Goal: Information Seeking & Learning: Compare options

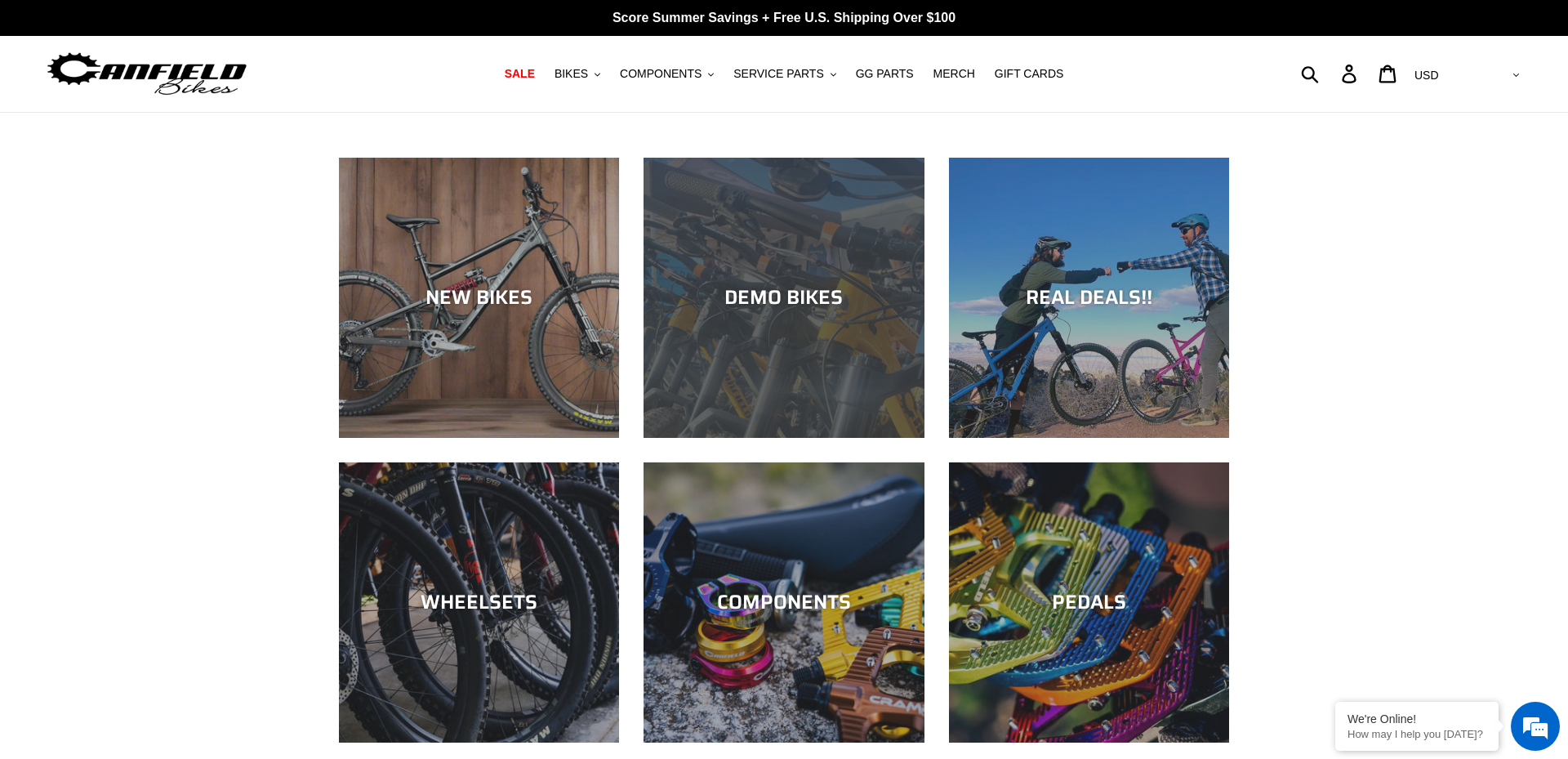
click at [804, 437] on div "DEMO BIKES" at bounding box center [783, 437] width 280 height 0
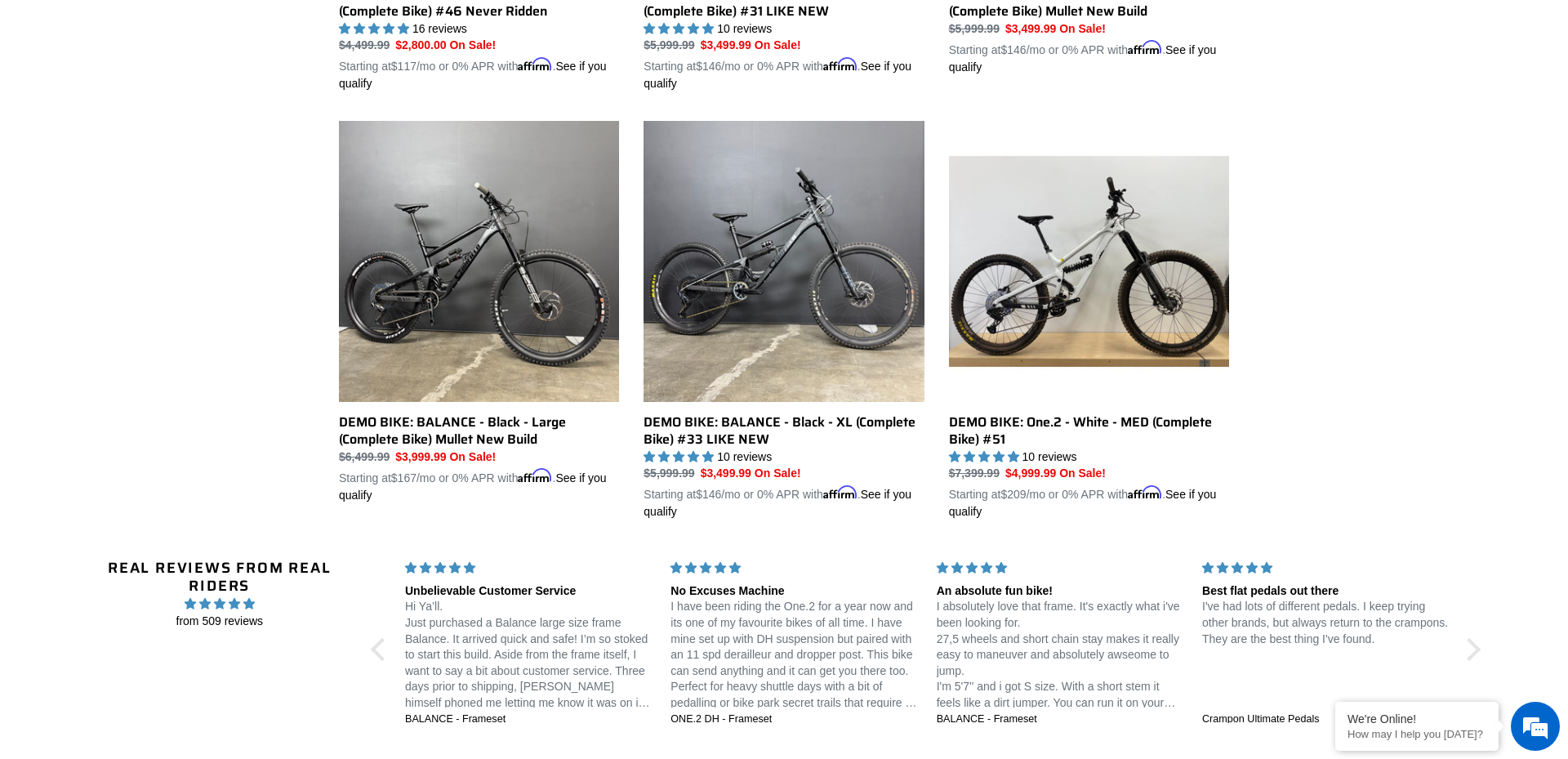
scroll to position [1226, 0]
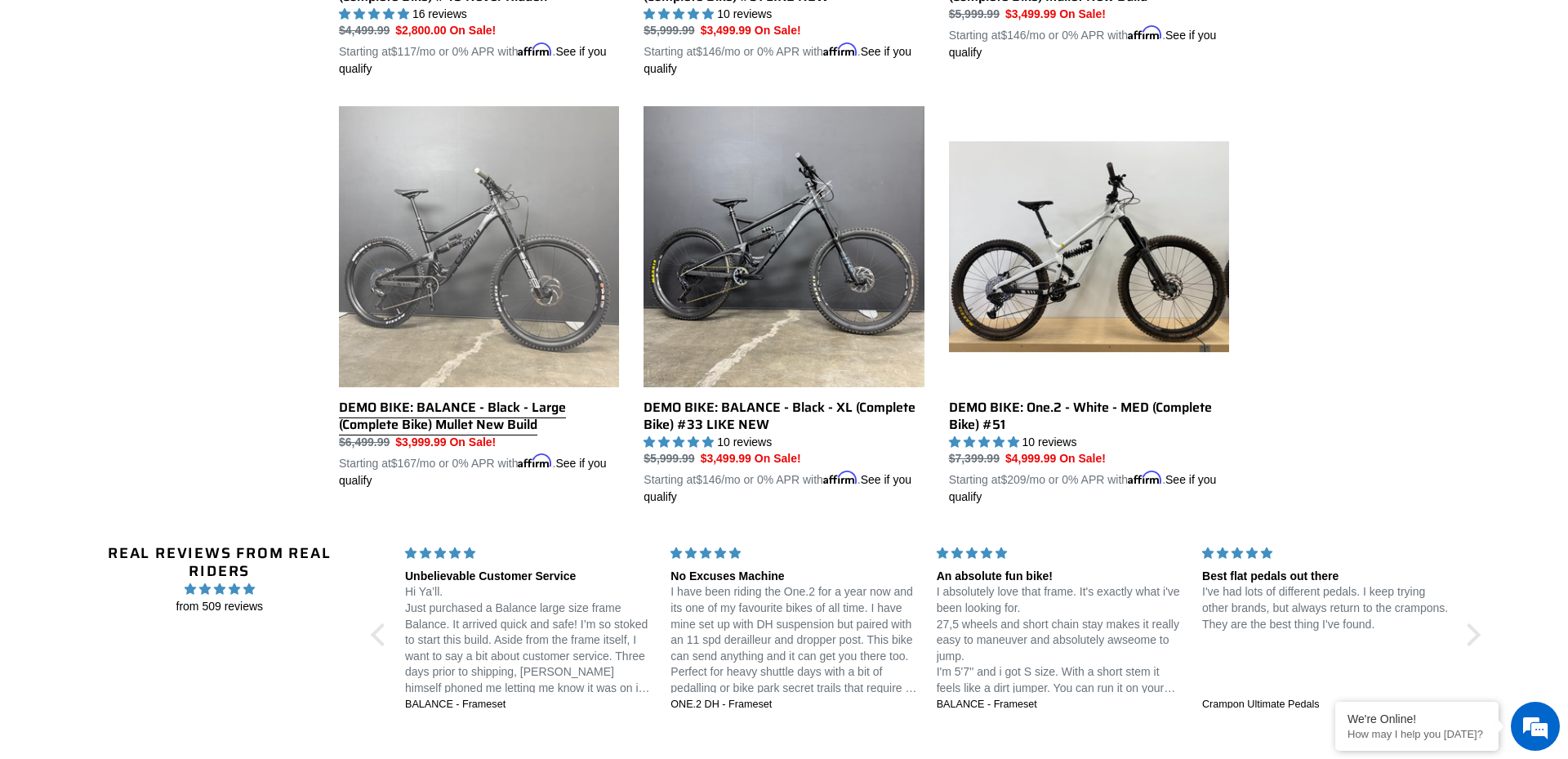
click at [498, 256] on link "DEMO BIKE: BALANCE - Black - Large (Complete Bike) Mullet New Build" at bounding box center [478, 297] width 280 height 382
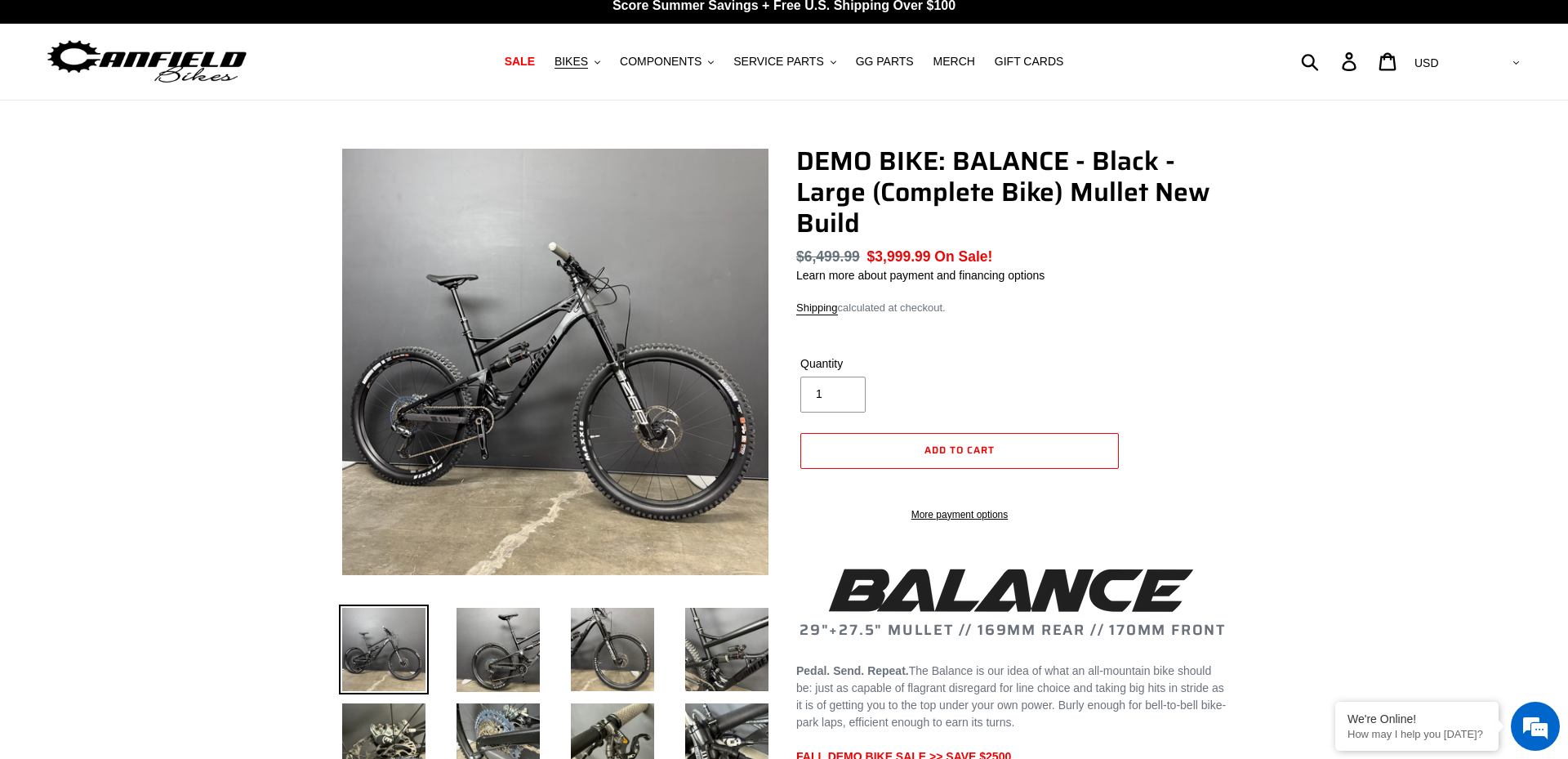
scroll to position [26, 0]
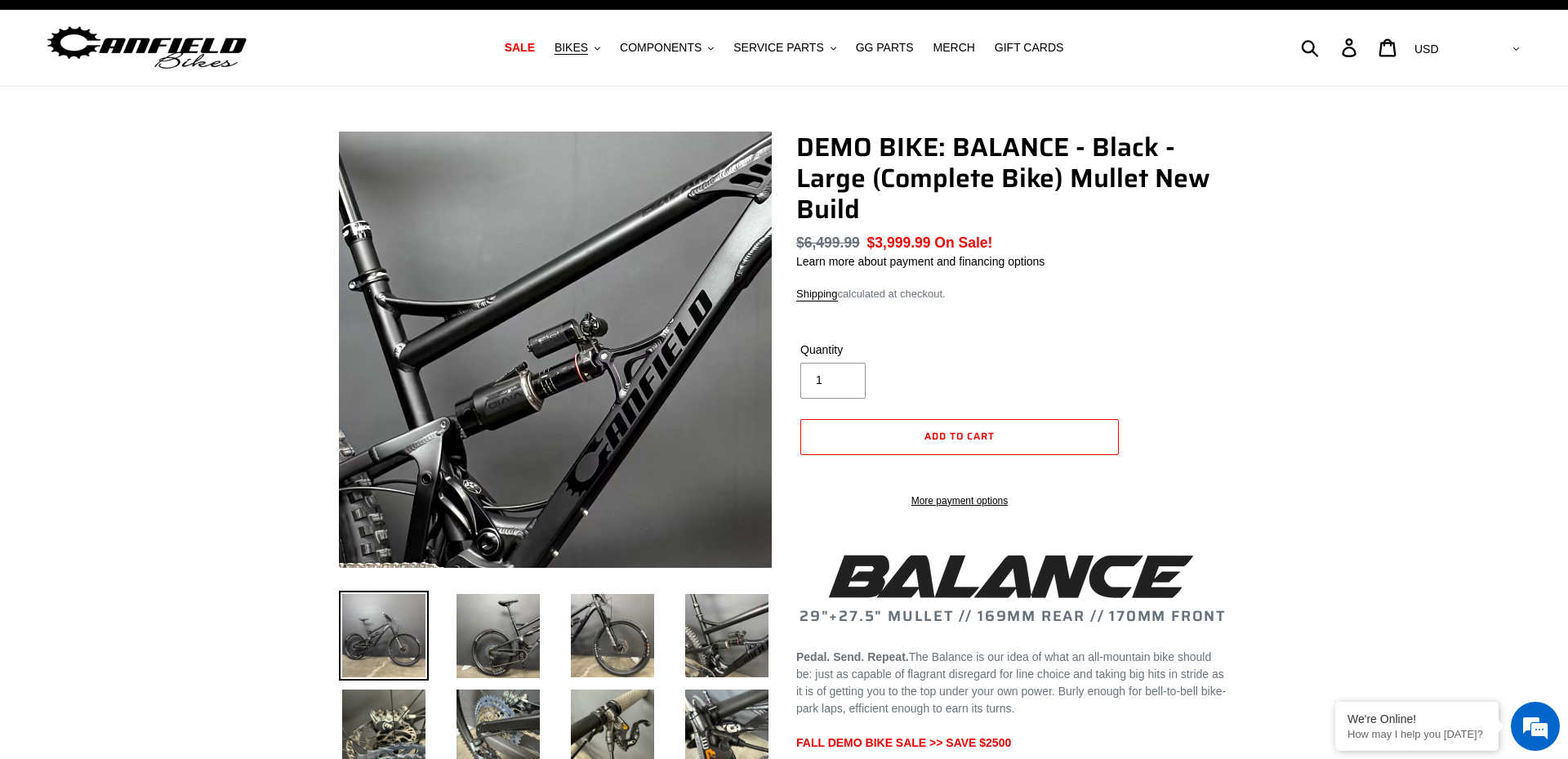
click at [501, 333] on img at bounding box center [707, 392] width 1633 height 1633
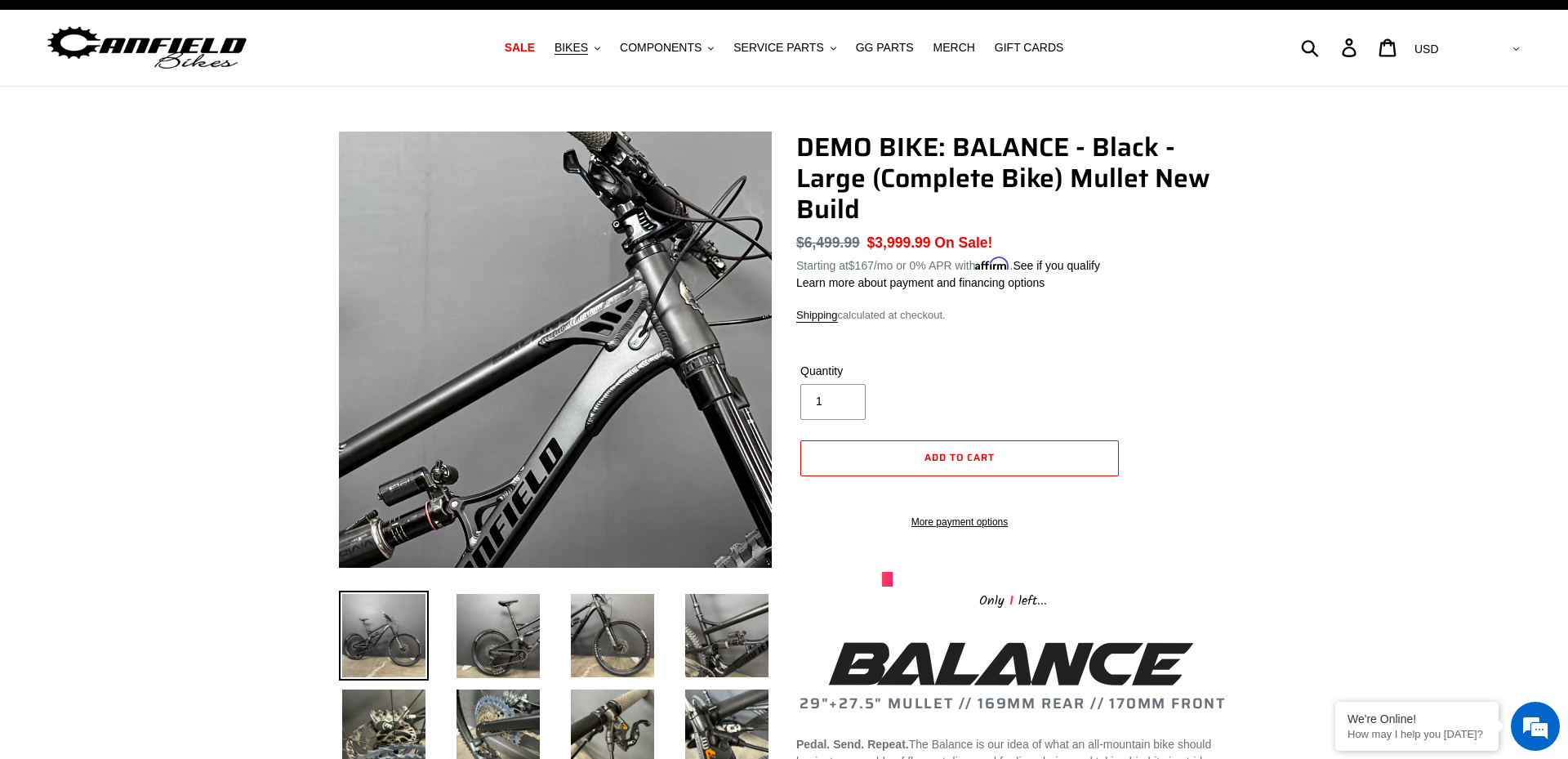
scroll to position [0, 0]
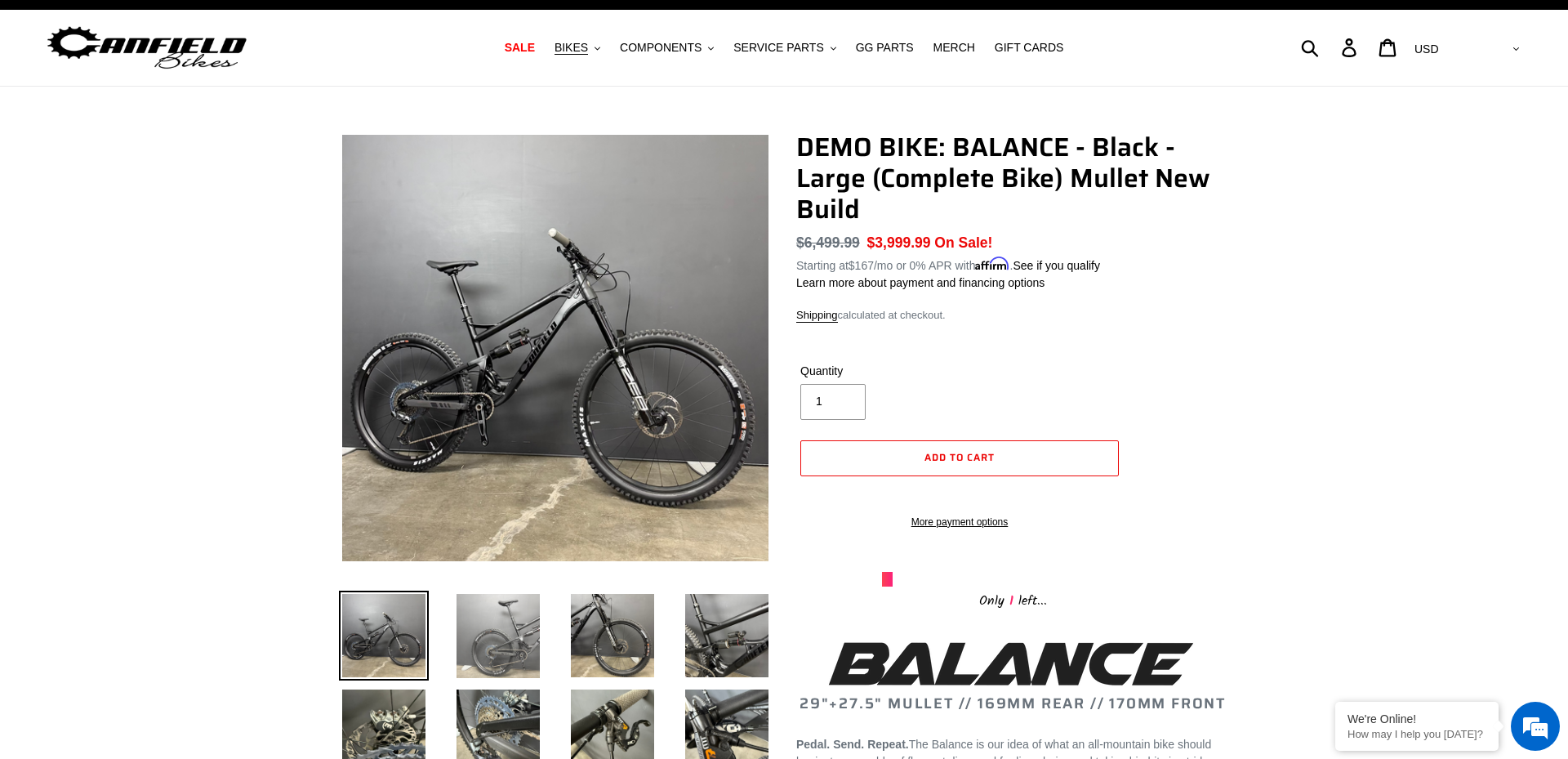
click at [485, 620] on img at bounding box center [498, 636] width 90 height 91
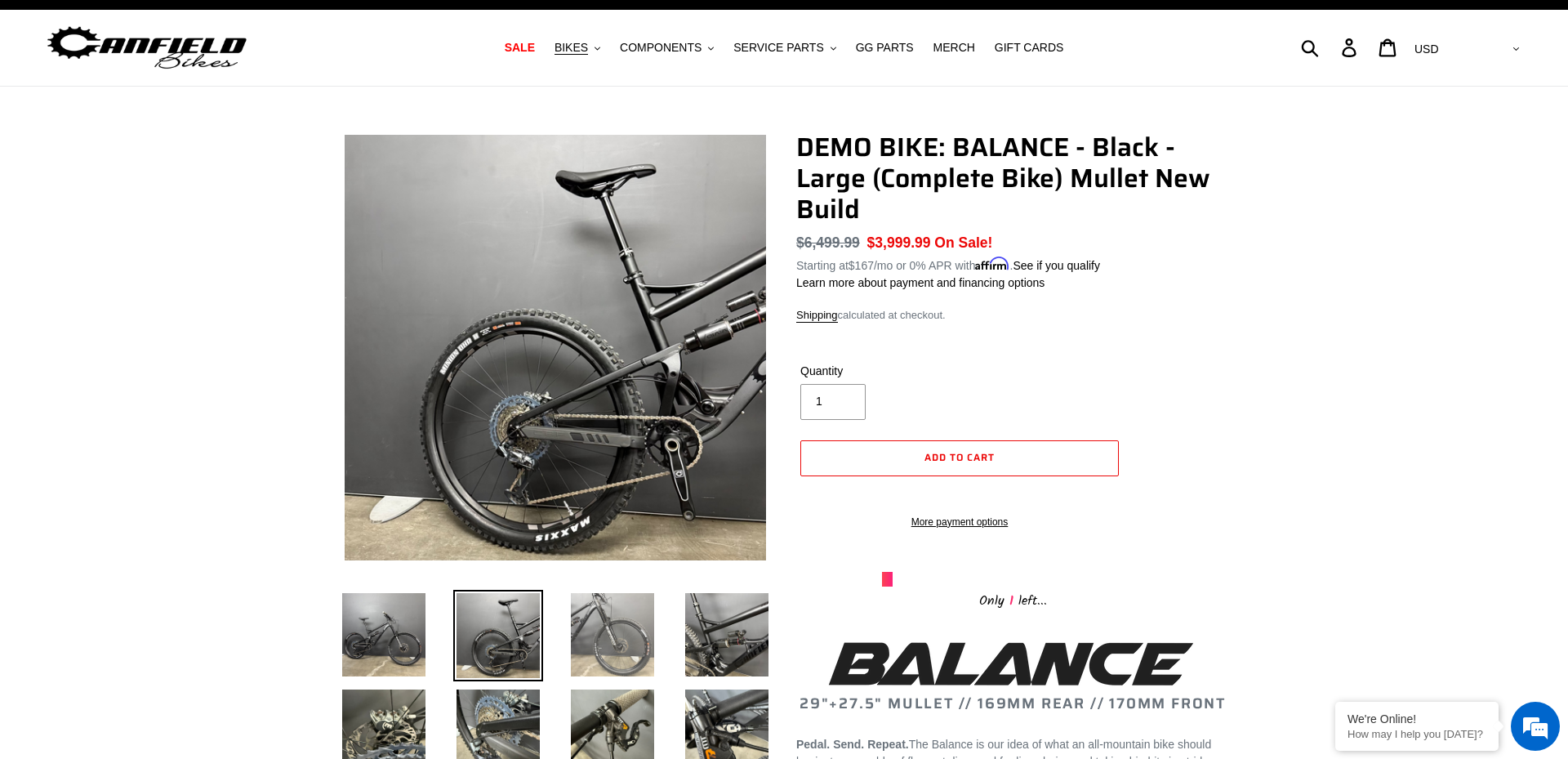
click at [610, 625] on img at bounding box center [612, 634] width 90 height 90
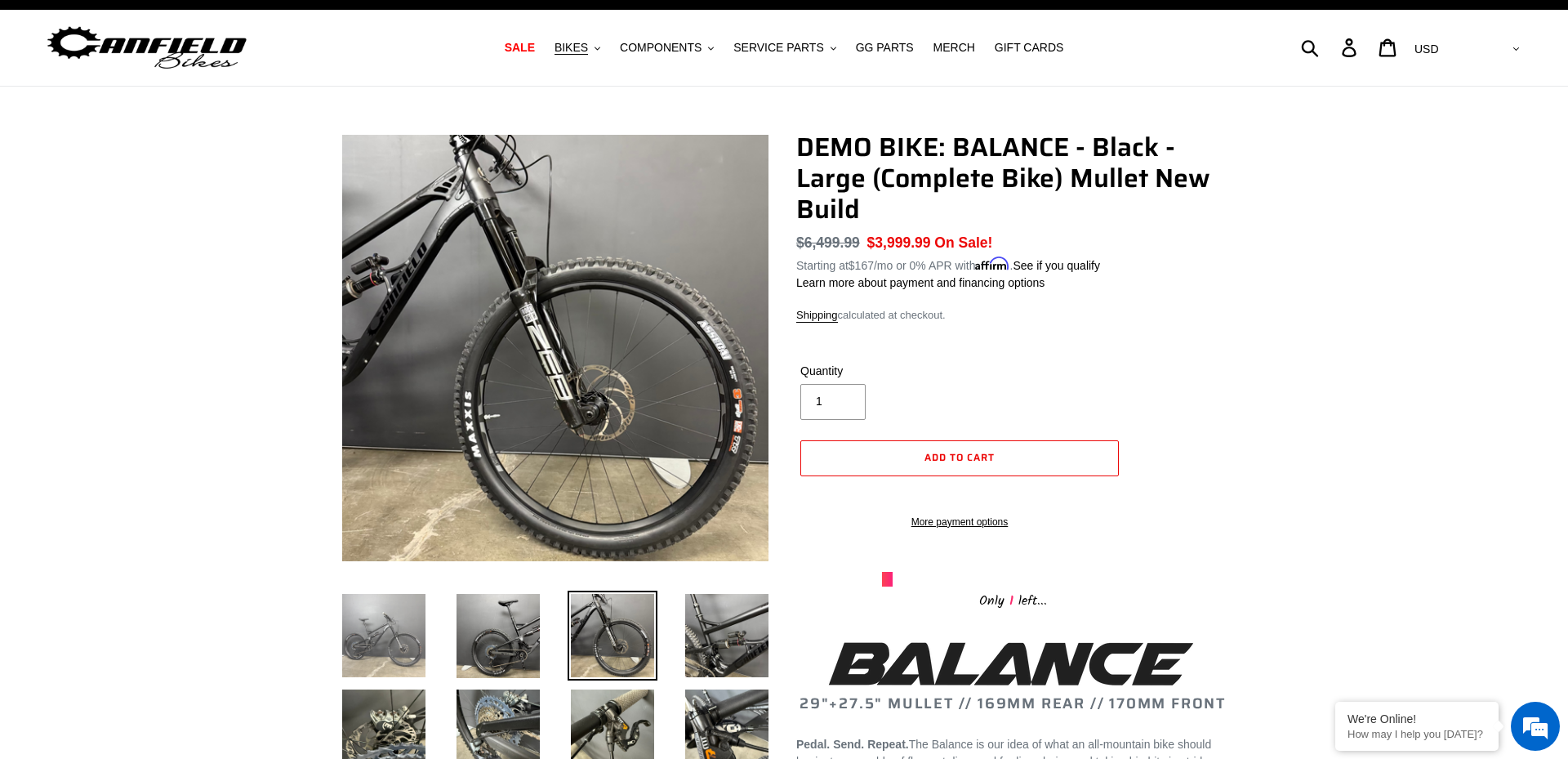
click at [397, 641] on img at bounding box center [383, 635] width 90 height 90
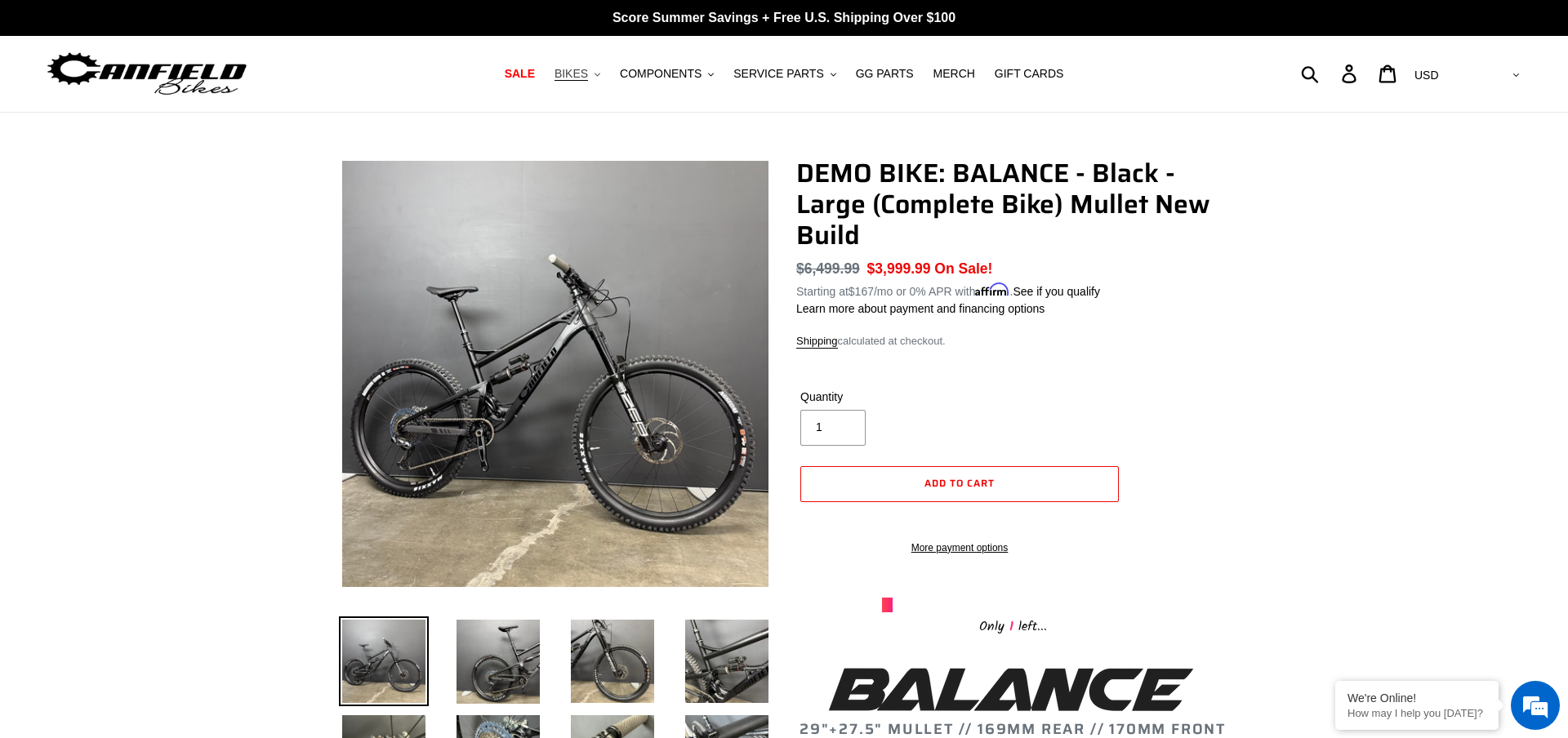
click at [578, 75] on span "BIKES" at bounding box center [571, 74] width 34 height 14
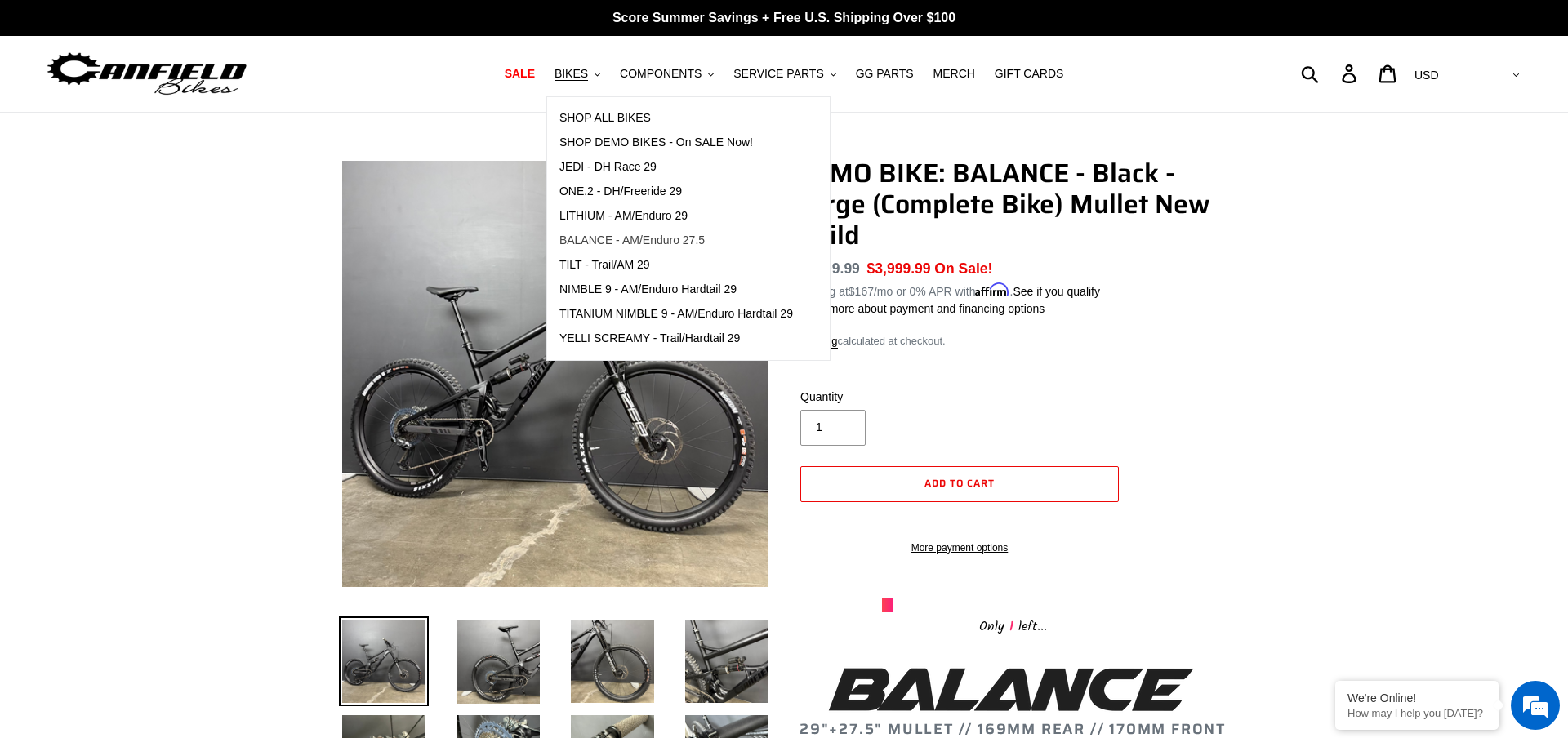
click at [590, 243] on span "BALANCE - AM/Enduro 27.5" at bounding box center [632, 240] width 146 height 14
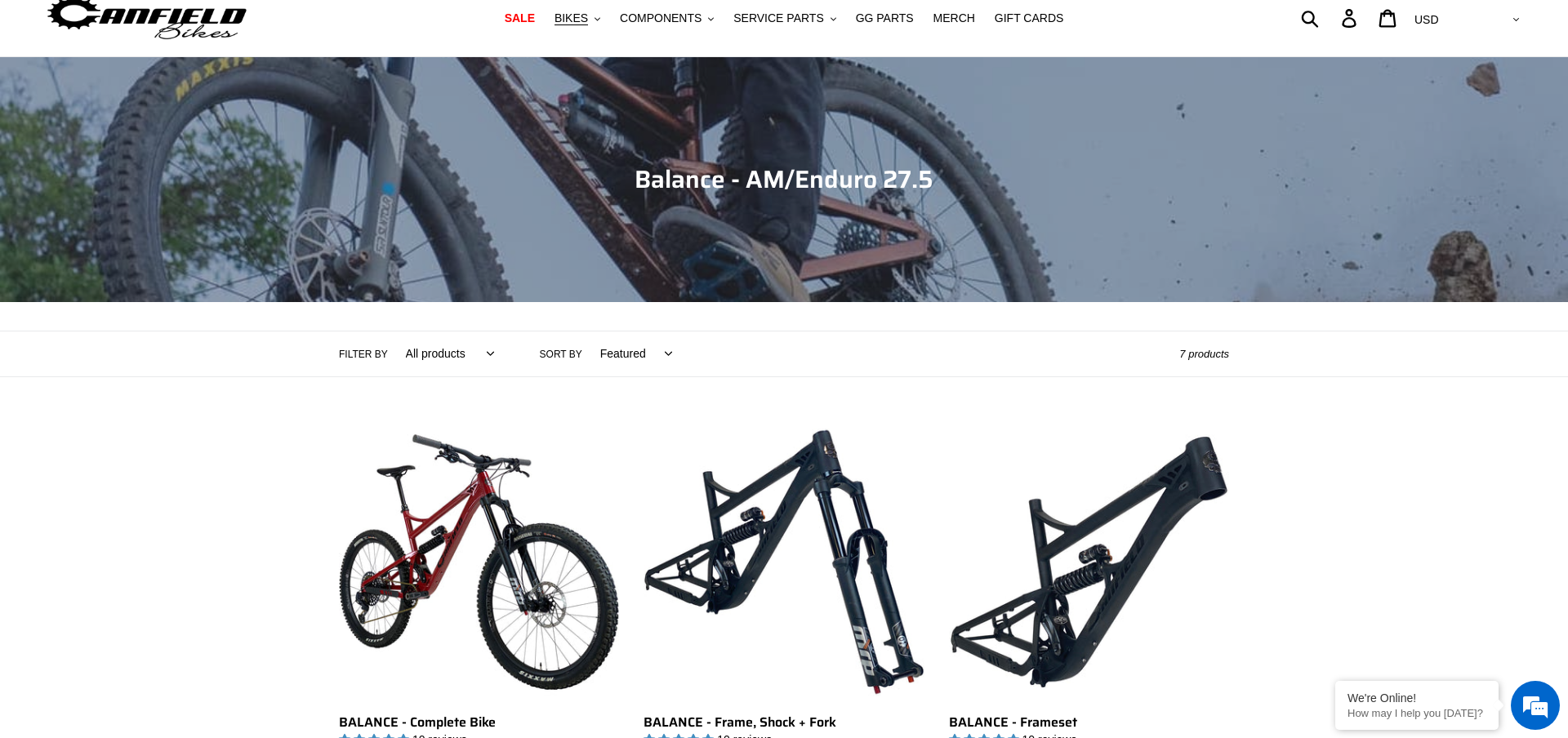
scroll to position [17, 0]
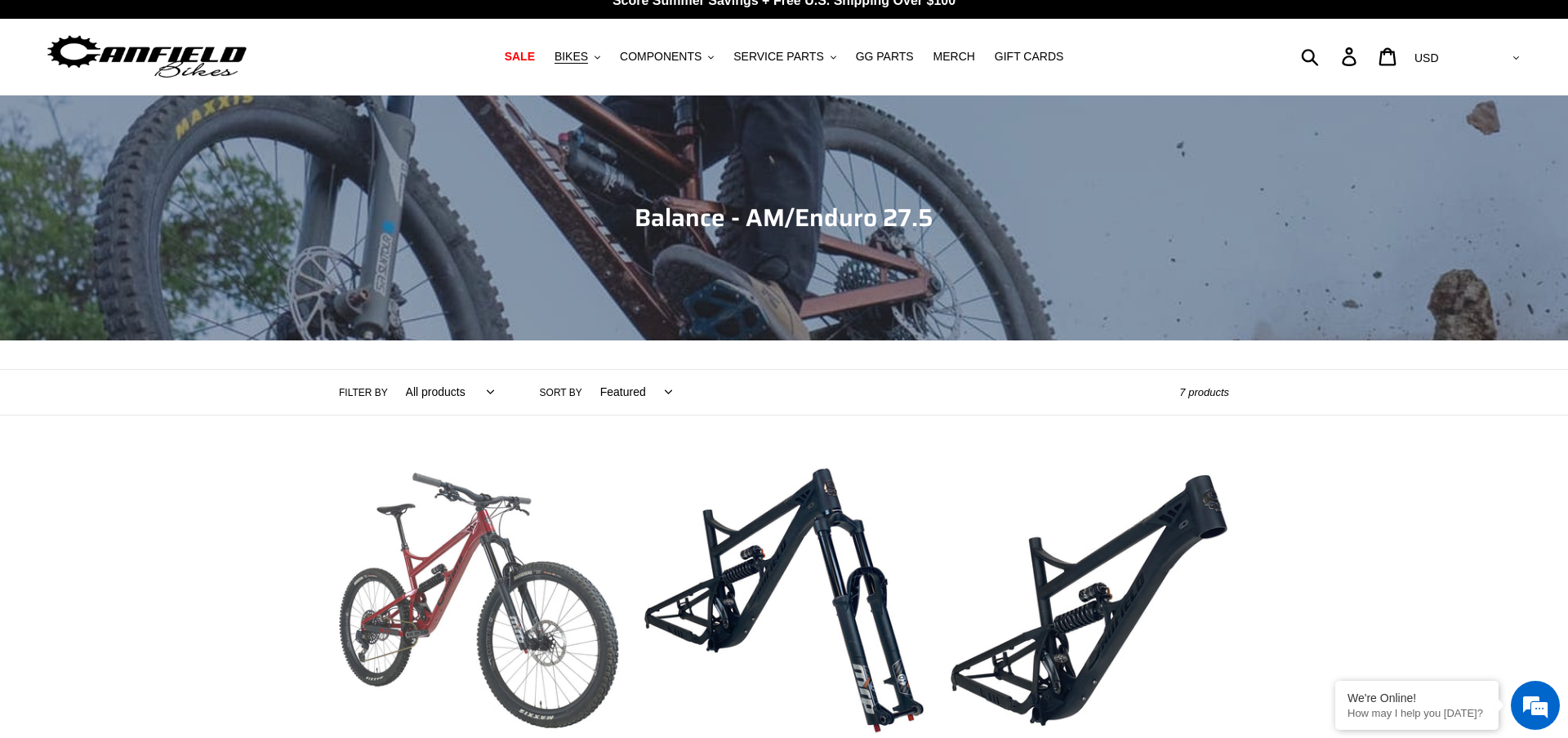
click at [450, 530] on link "BALANCE - Complete Bike" at bounding box center [478, 651] width 280 height 382
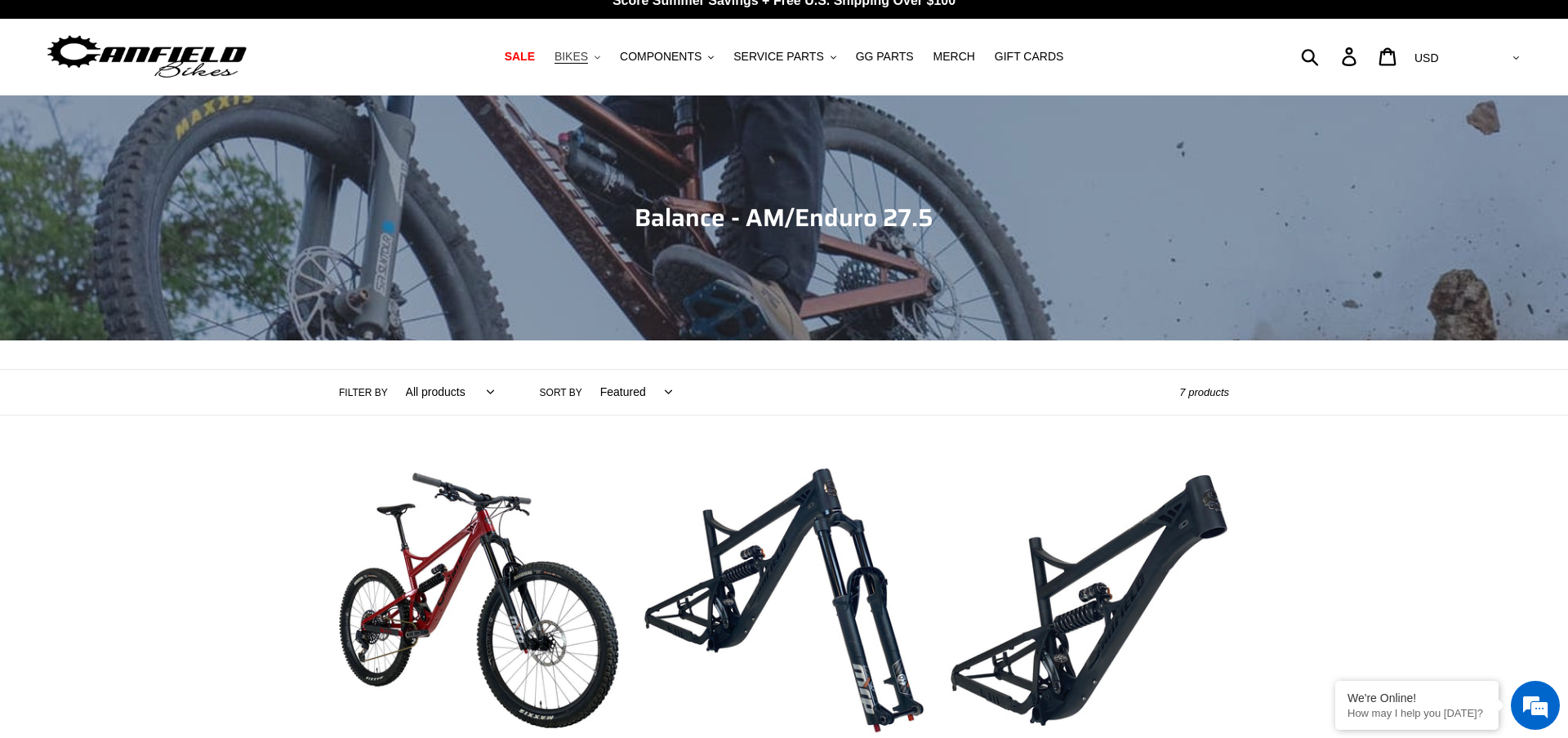
scroll to position [0, 0]
click at [574, 55] on span "BIKES" at bounding box center [571, 56] width 34 height 14
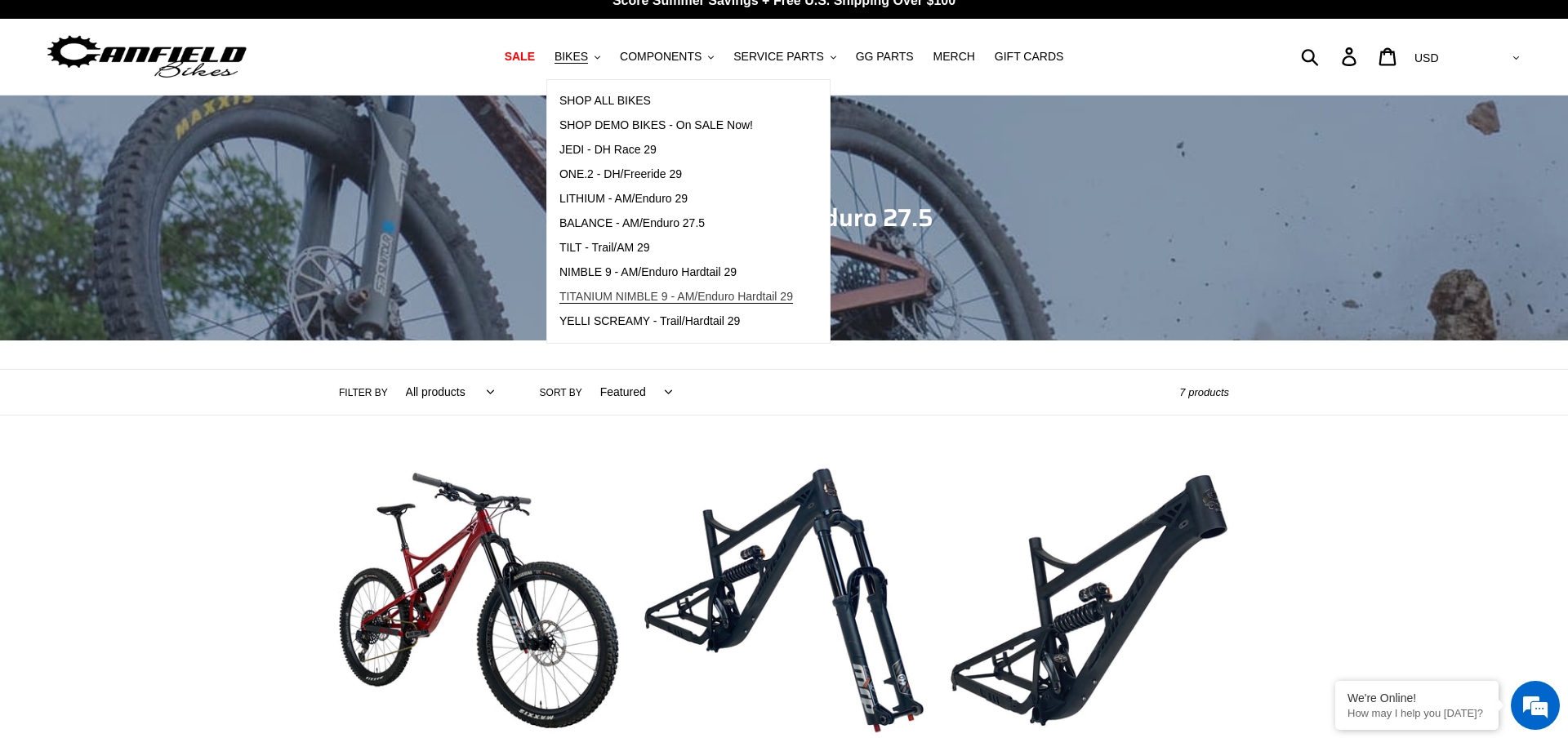
click at [600, 295] on span "TITANIUM NIMBLE 9 - AM/Enduro Hardtail 29" at bounding box center [676, 297] width 234 height 14
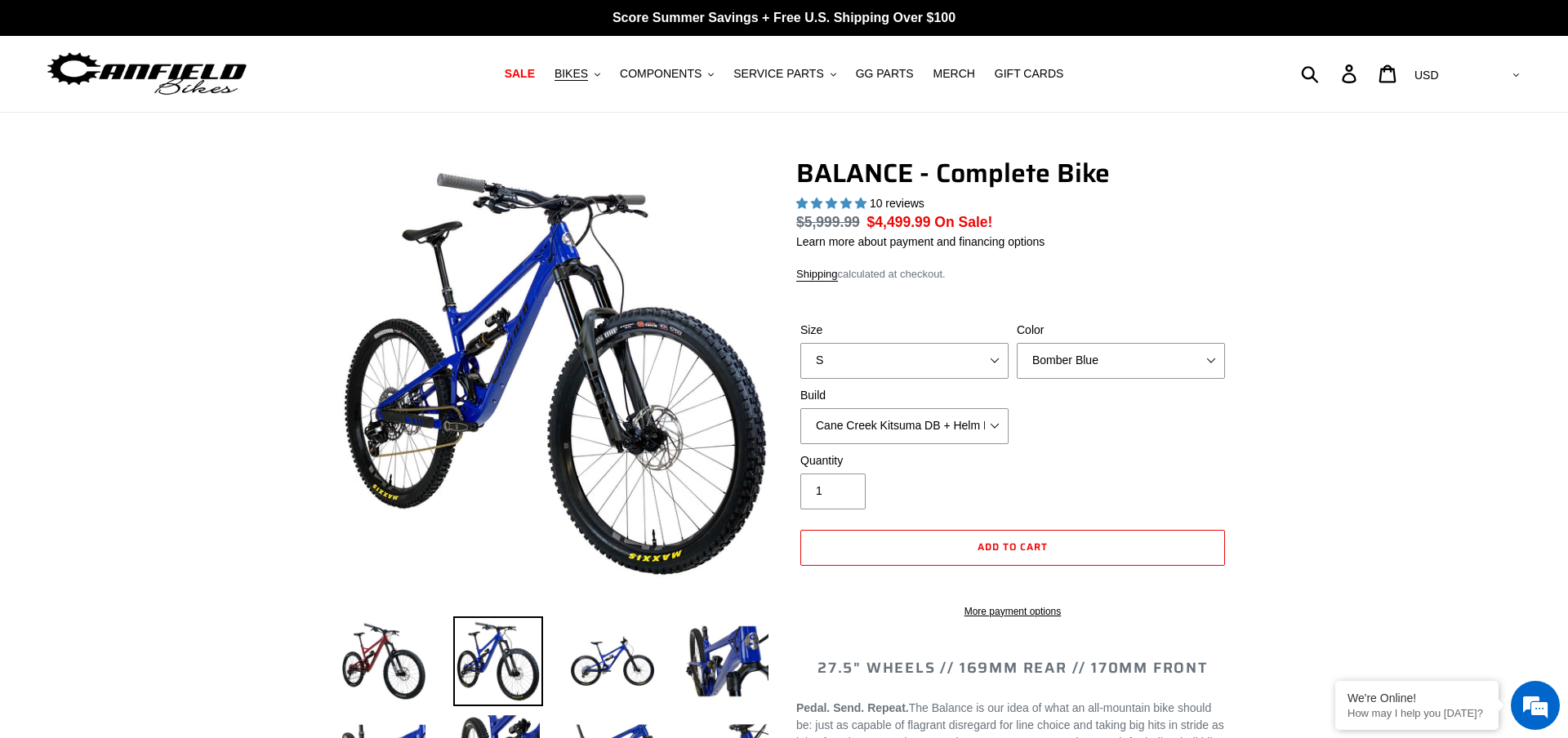
select select "L"
select select "highest-rating"
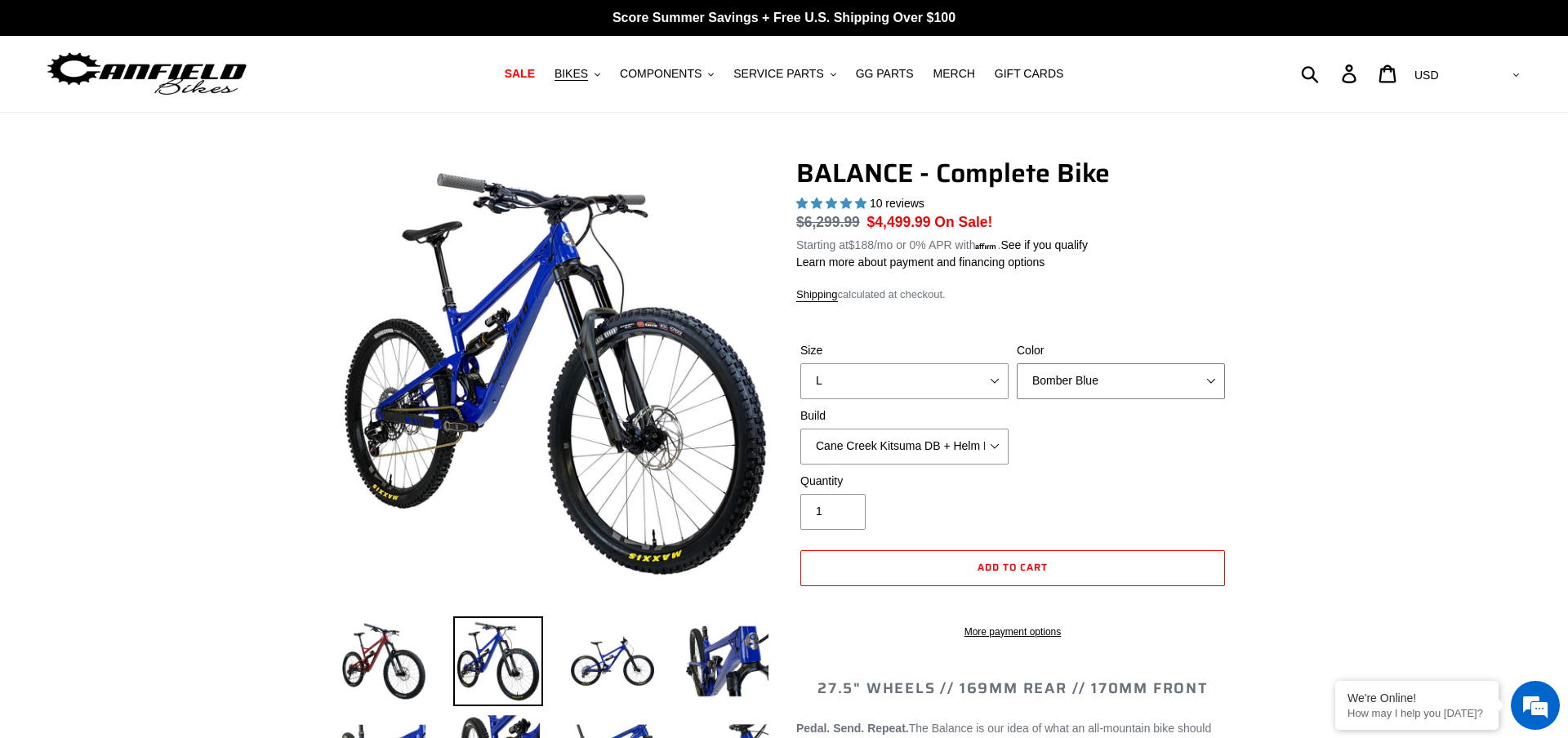
click at [1081, 348] on div "Color Bomber Blue Goat's Blood Stealth Black" at bounding box center [1121, 371] width 217 height 57
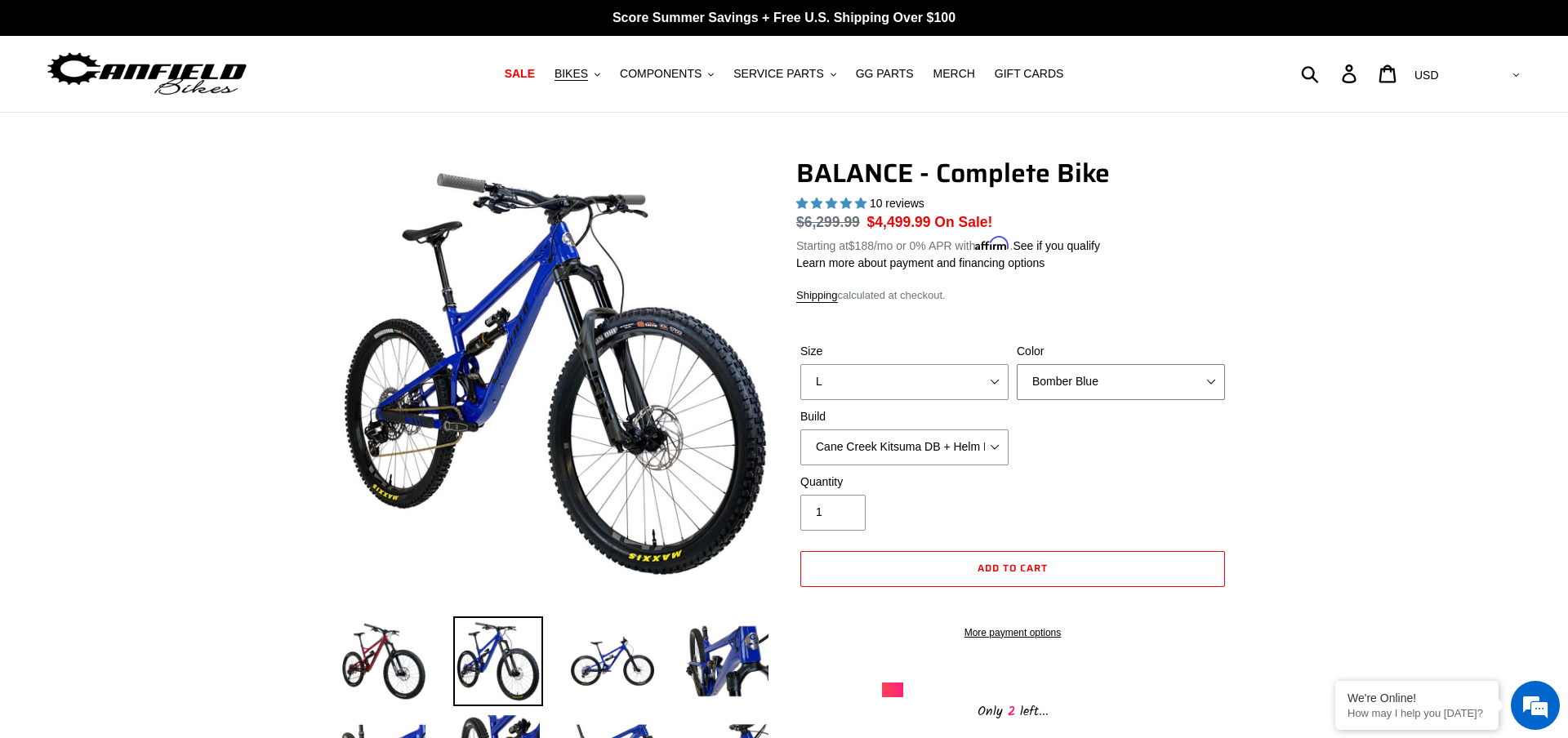
select select "Stealth Black"
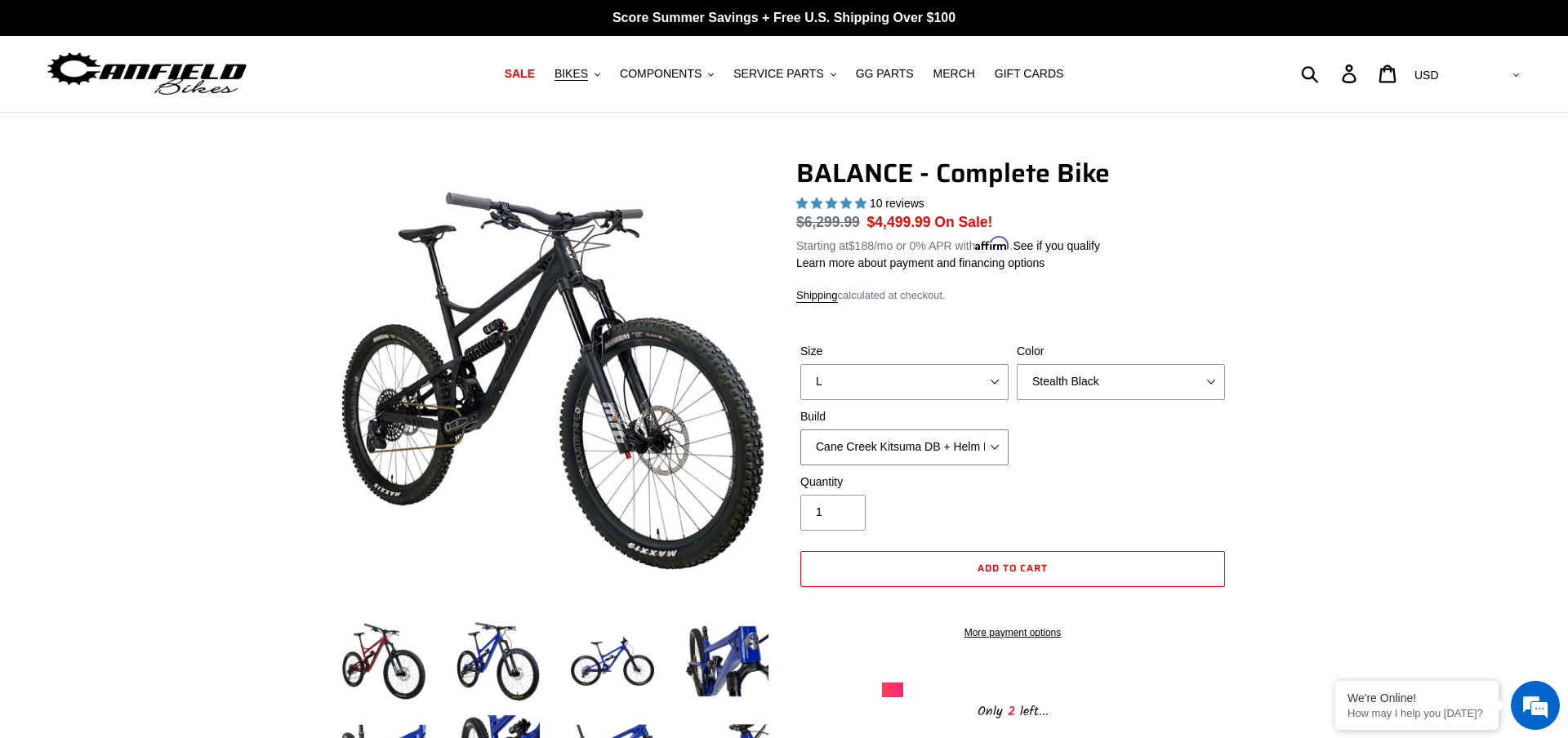
select select "RockShox Vivid ULT + Zeb ULT + SRAM XO"
click at [1202, 484] on div "Quantity 1" at bounding box center [1013, 507] width 433 height 65
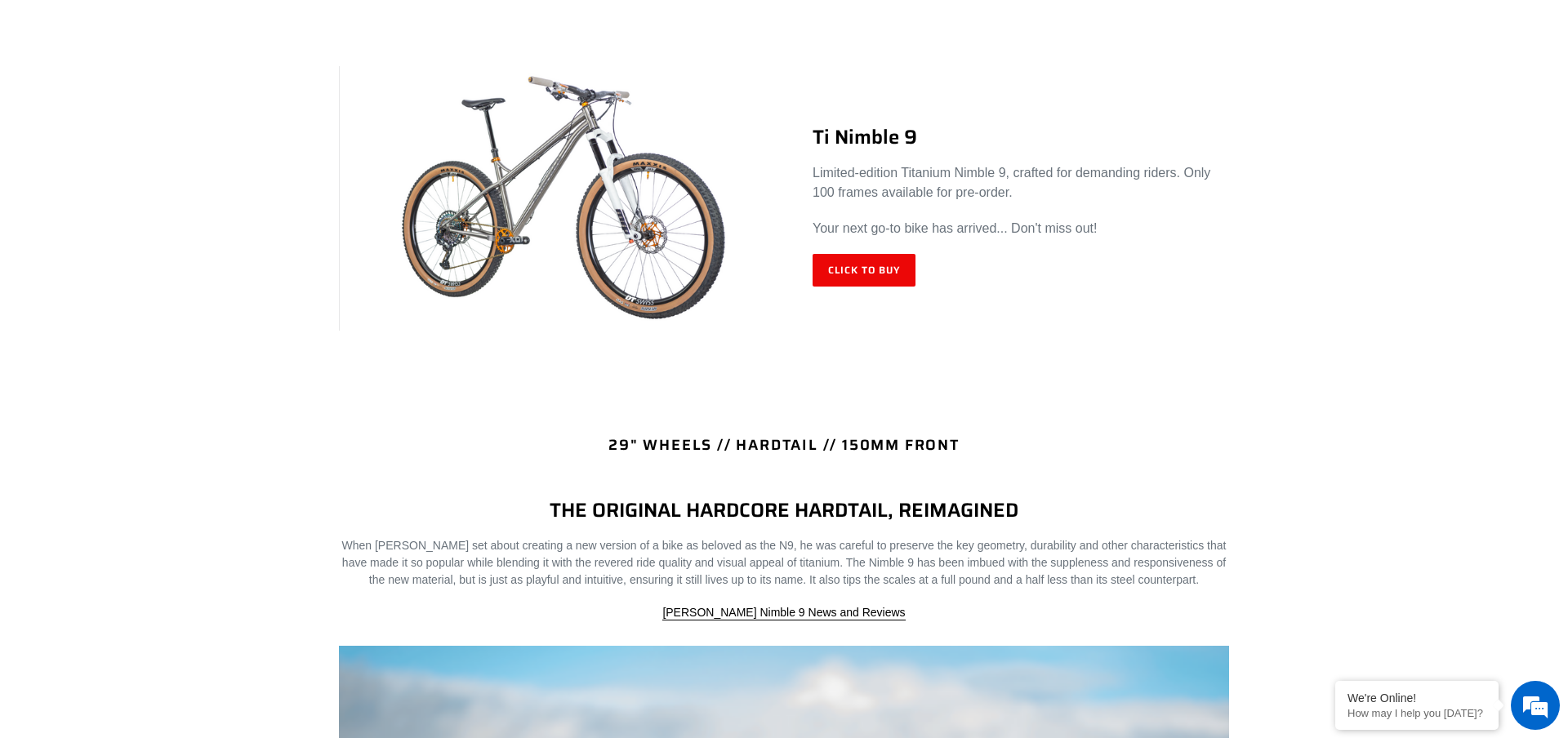
scroll to position [671, 0]
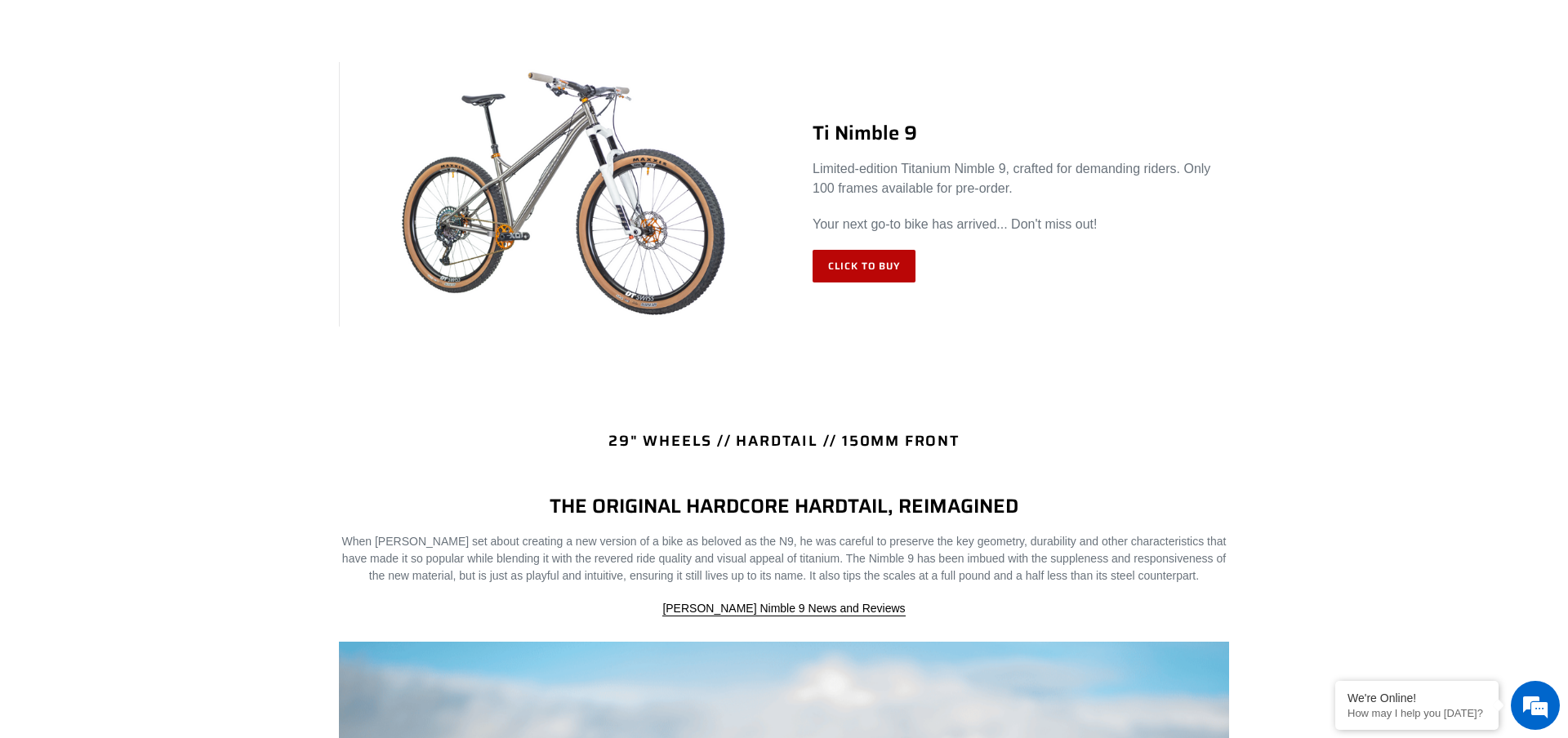
click at [848, 271] on link "Click to Buy" at bounding box center [864, 266] width 103 height 33
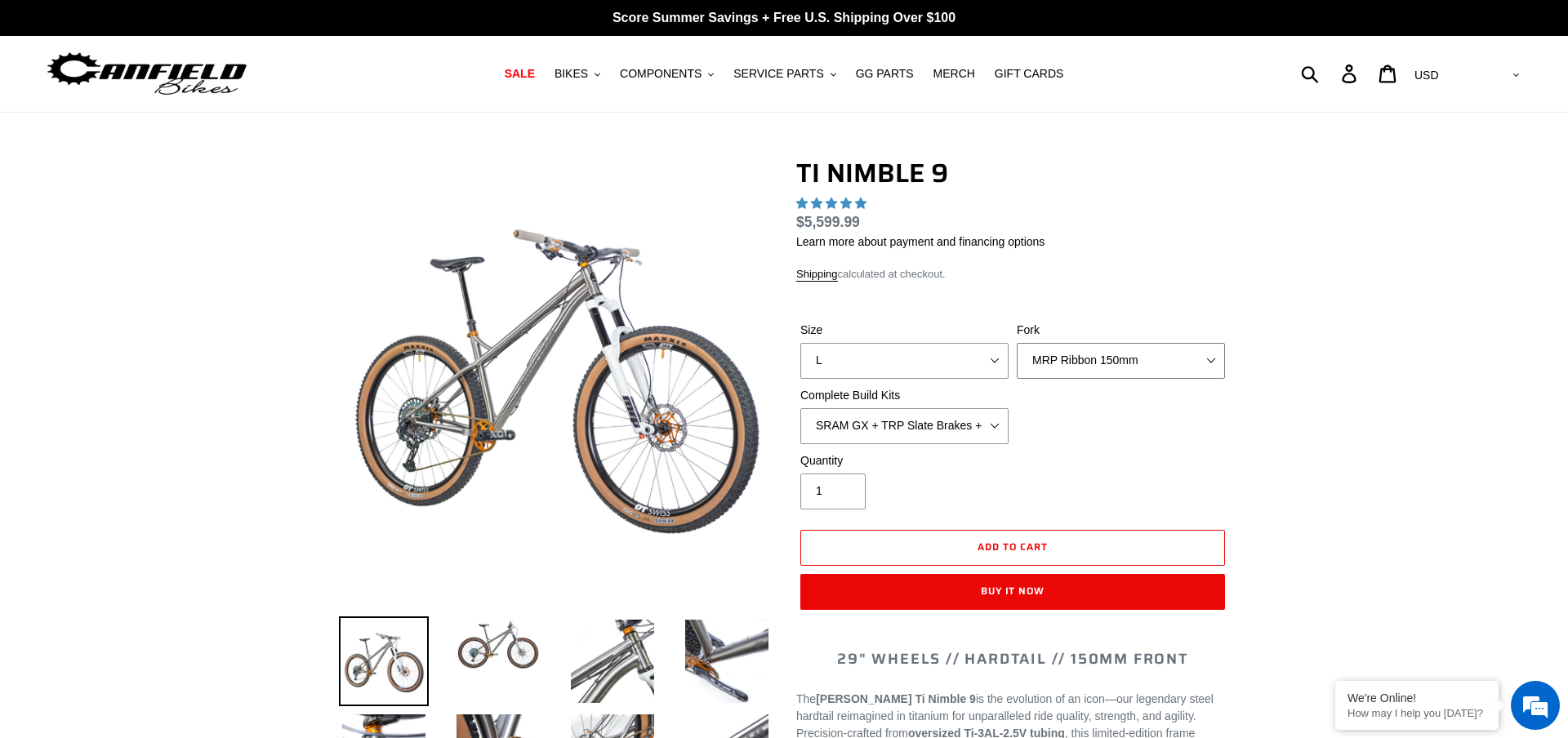
click at [1075, 361] on div "TI NIMBLE 9 18 reviews Regular price $5,599.99 Sale price $5,599.99 On Sale! Un…" at bounding box center [1013, 392] width 433 height 469
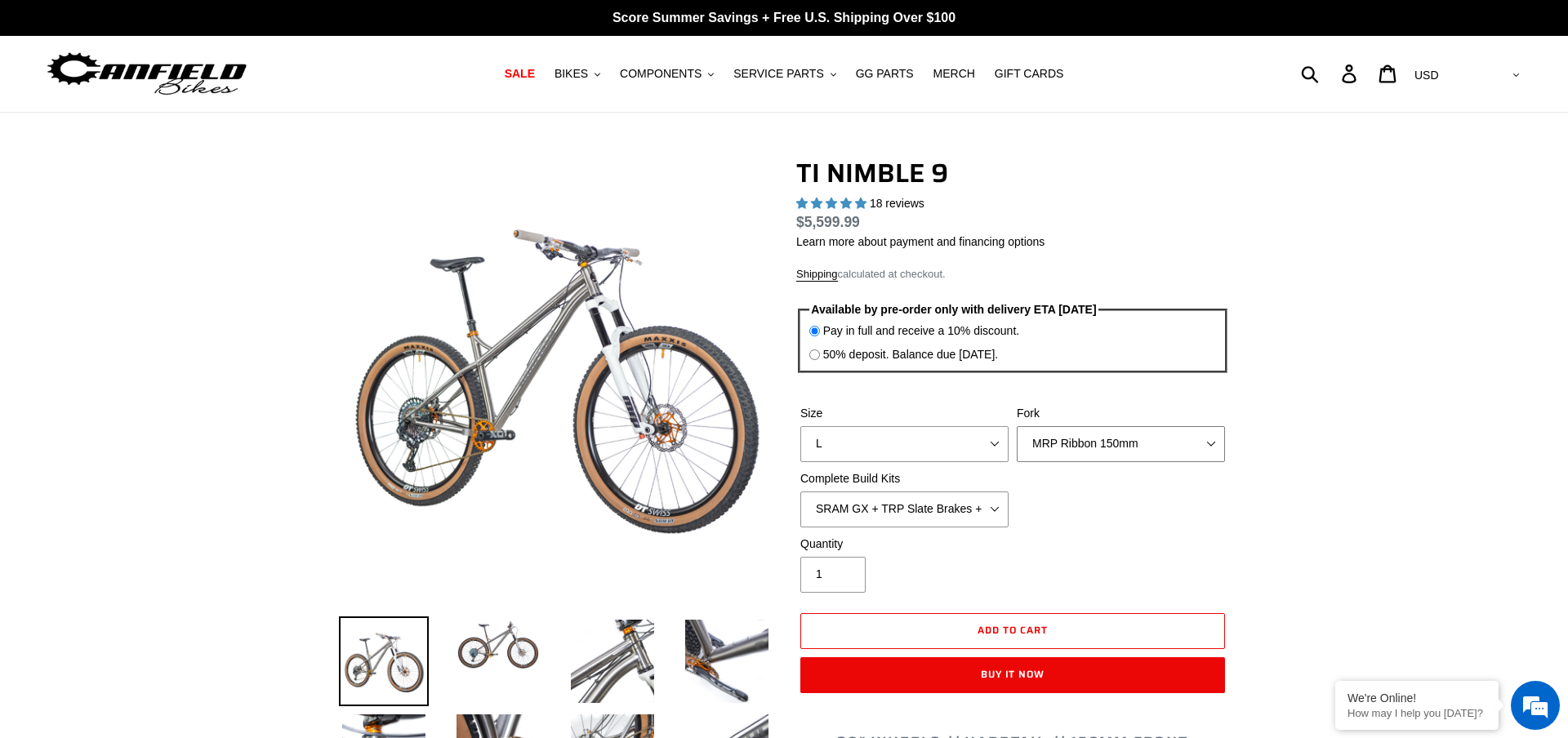
select select "highest-rating"
select select "RockShox Lyrik 150mm"
click at [1066, 522] on div "Size S M L XL / XXL (Specify at checkout) Fork MRP Ribbon 150mm RockShox Lyrik …" at bounding box center [1013, 470] width 433 height 131
select select "SHIMANO XT + SHIMANO brakes + Rotors + e13 LG-1 Wheels"
click at [1133, 529] on div "Size S M L XL / XXL (Specify at checkout) Fork MRP Ribbon 150mm RockShox Lyrik …" at bounding box center [1013, 470] width 433 height 131
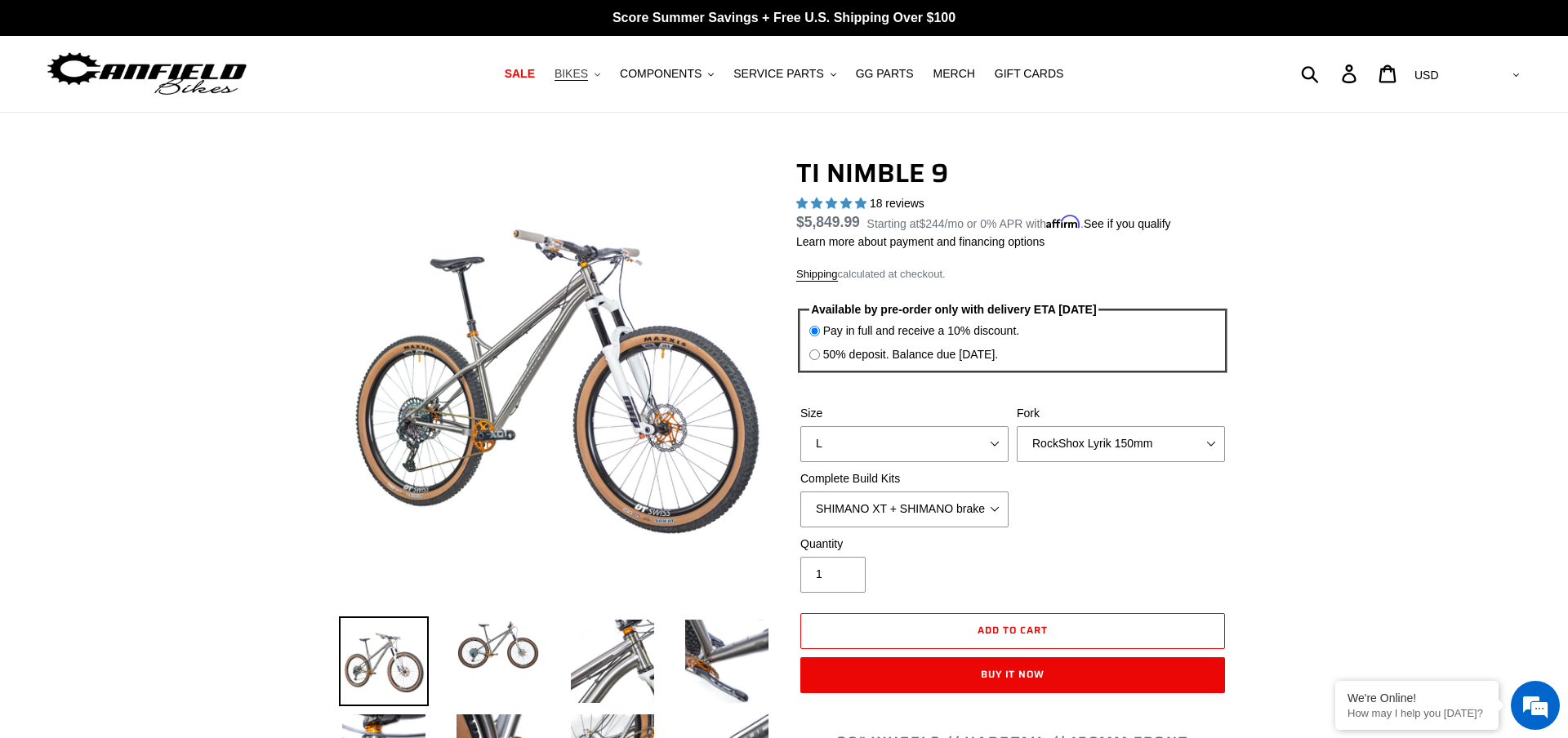
click at [585, 74] on span "BIKES" at bounding box center [571, 74] width 34 height 14
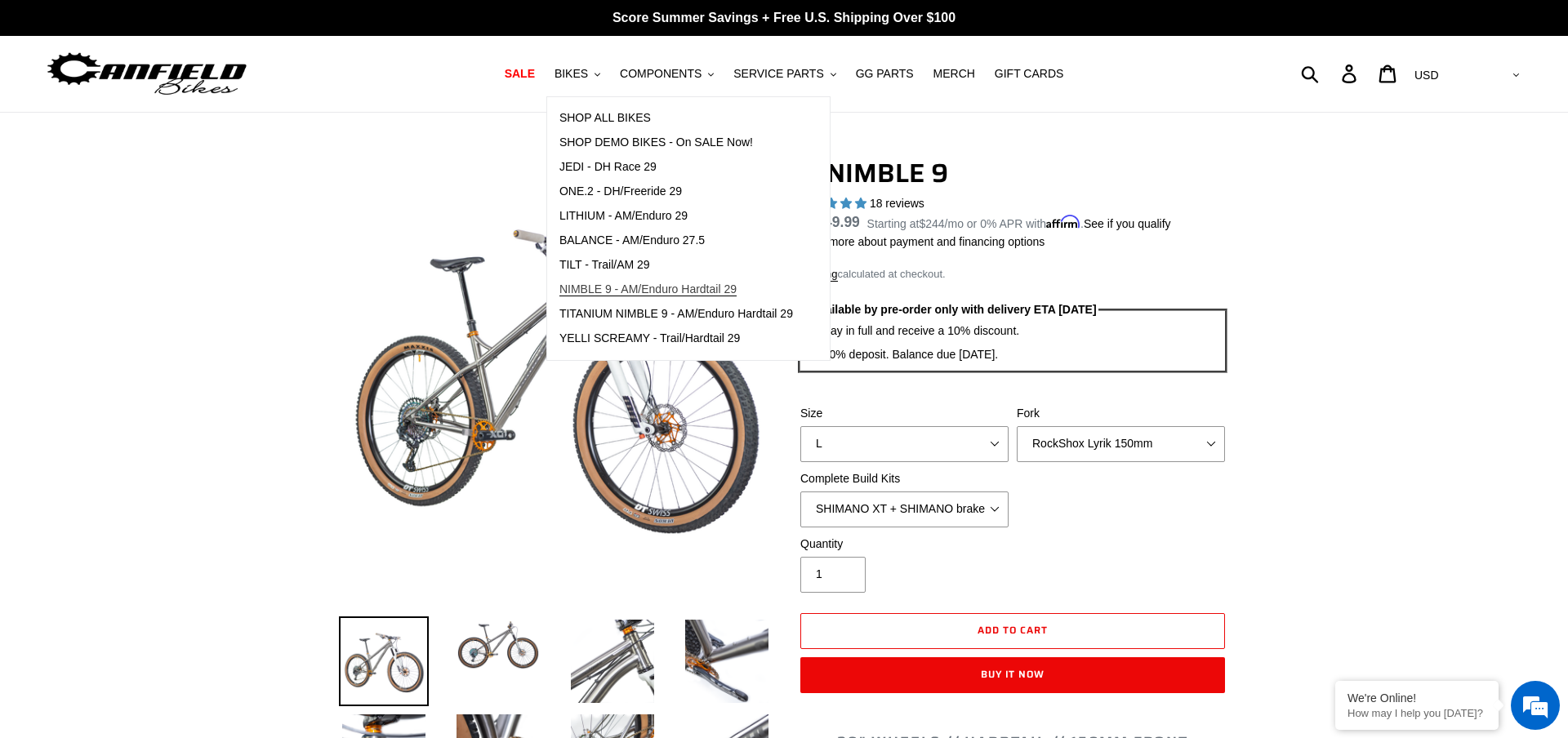
click at [596, 284] on span "NIMBLE 9 - AM/Enduro Hardtail 29" at bounding box center [647, 290] width 177 height 14
click at [604, 266] on span "TILT - Trail/AM 29" at bounding box center [605, 265] width 91 height 14
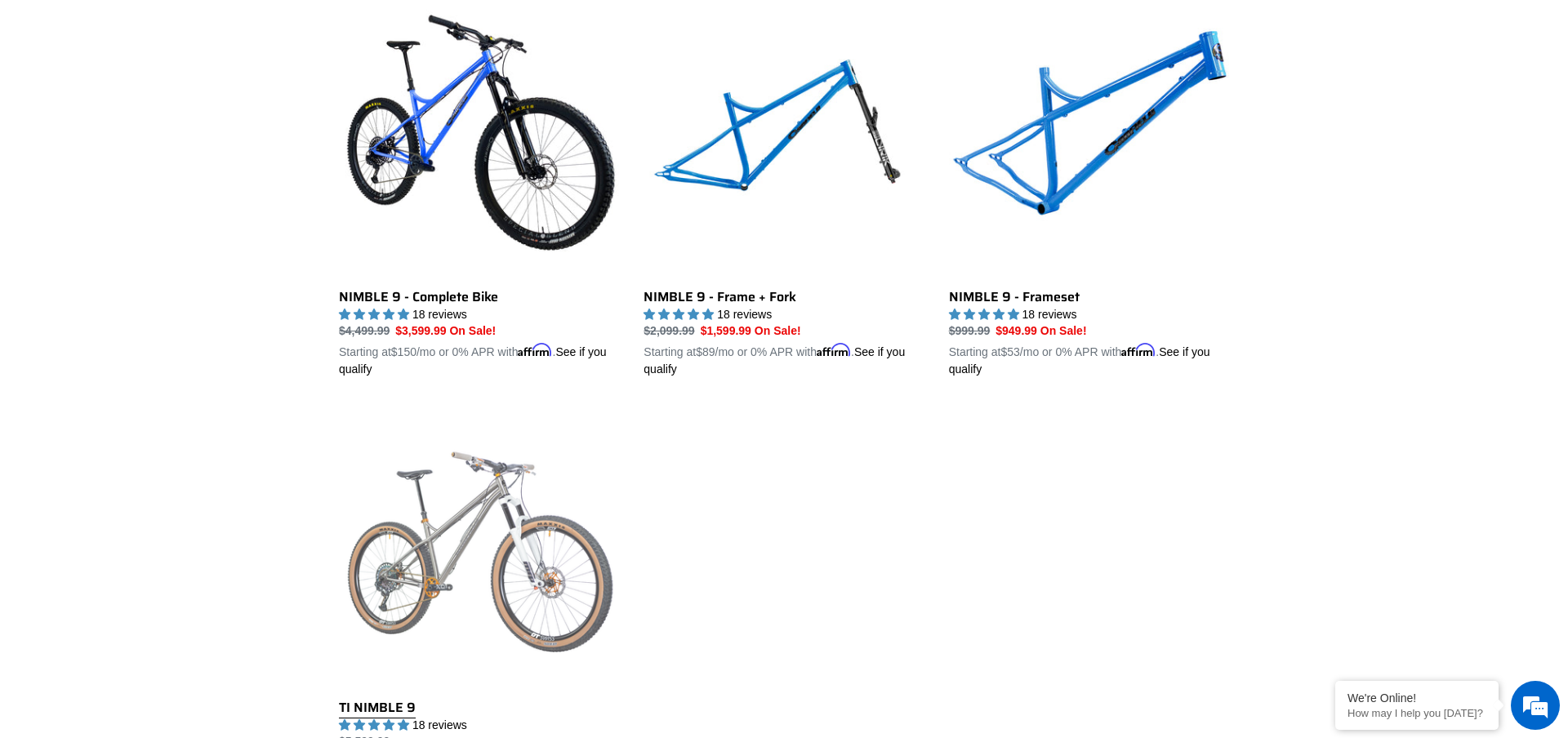
scroll to position [390, 0]
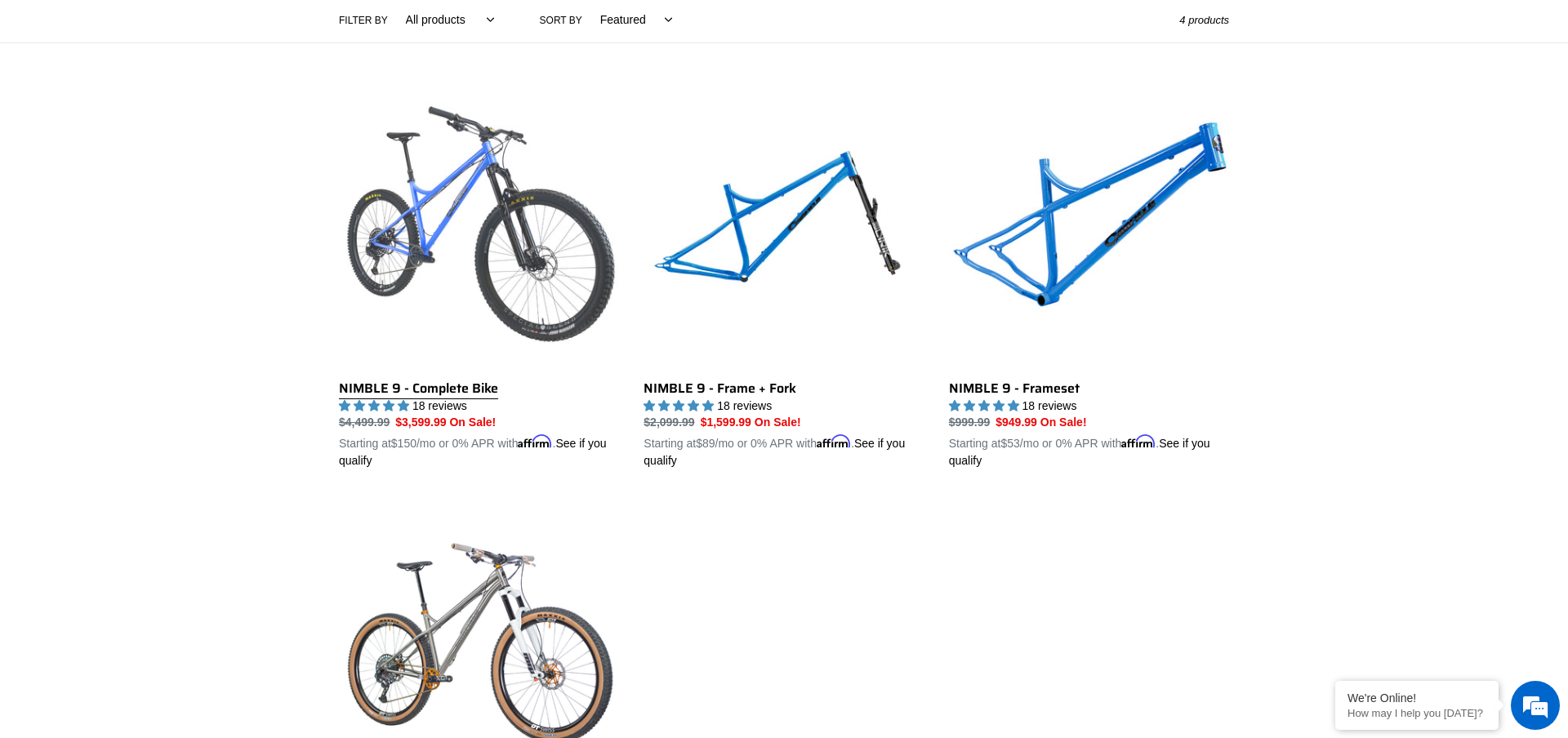
click at [493, 232] on link "NIMBLE 9 - Complete Bike" at bounding box center [478, 279] width 280 height 382
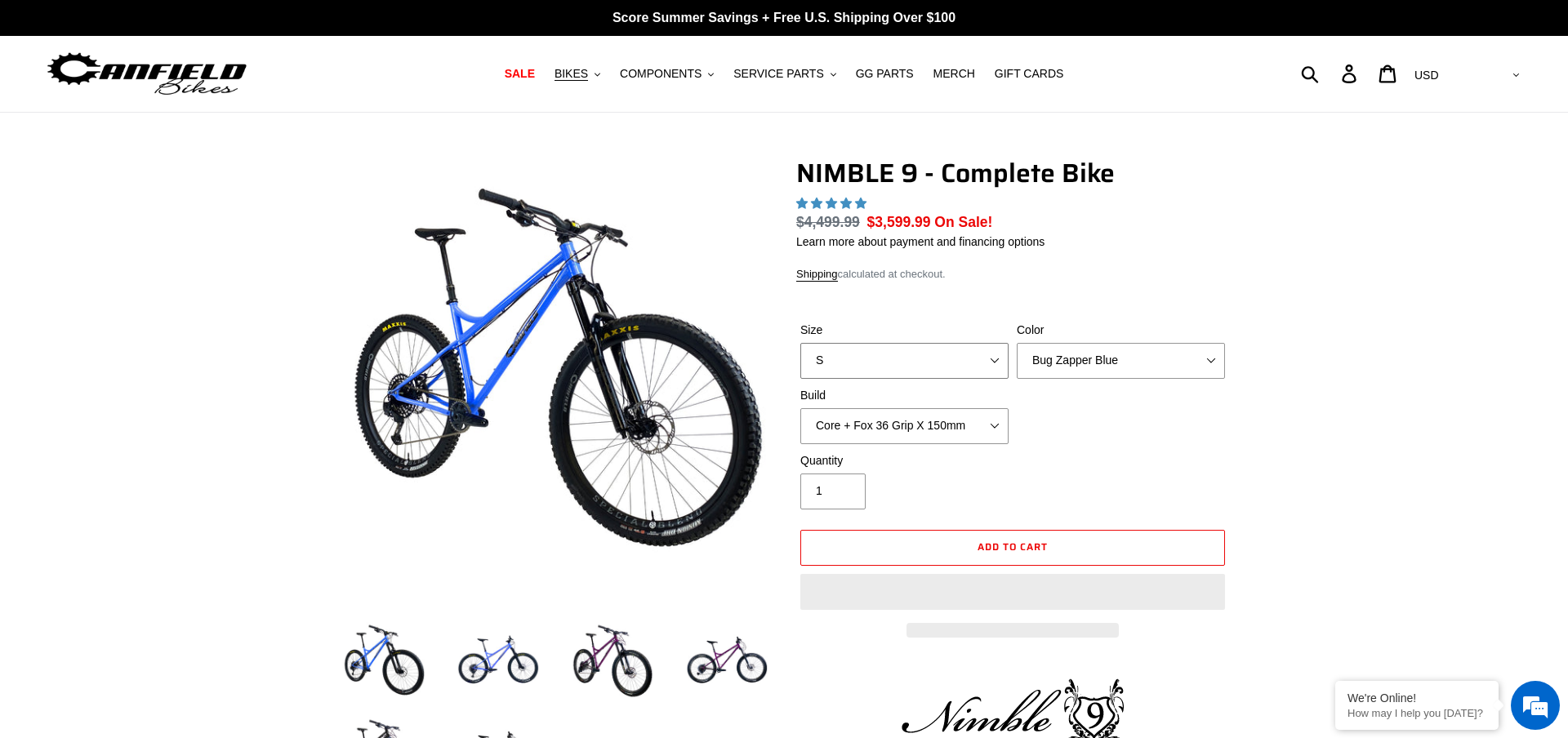
click at [891, 366] on select "S M L XL" at bounding box center [905, 361] width 208 height 36
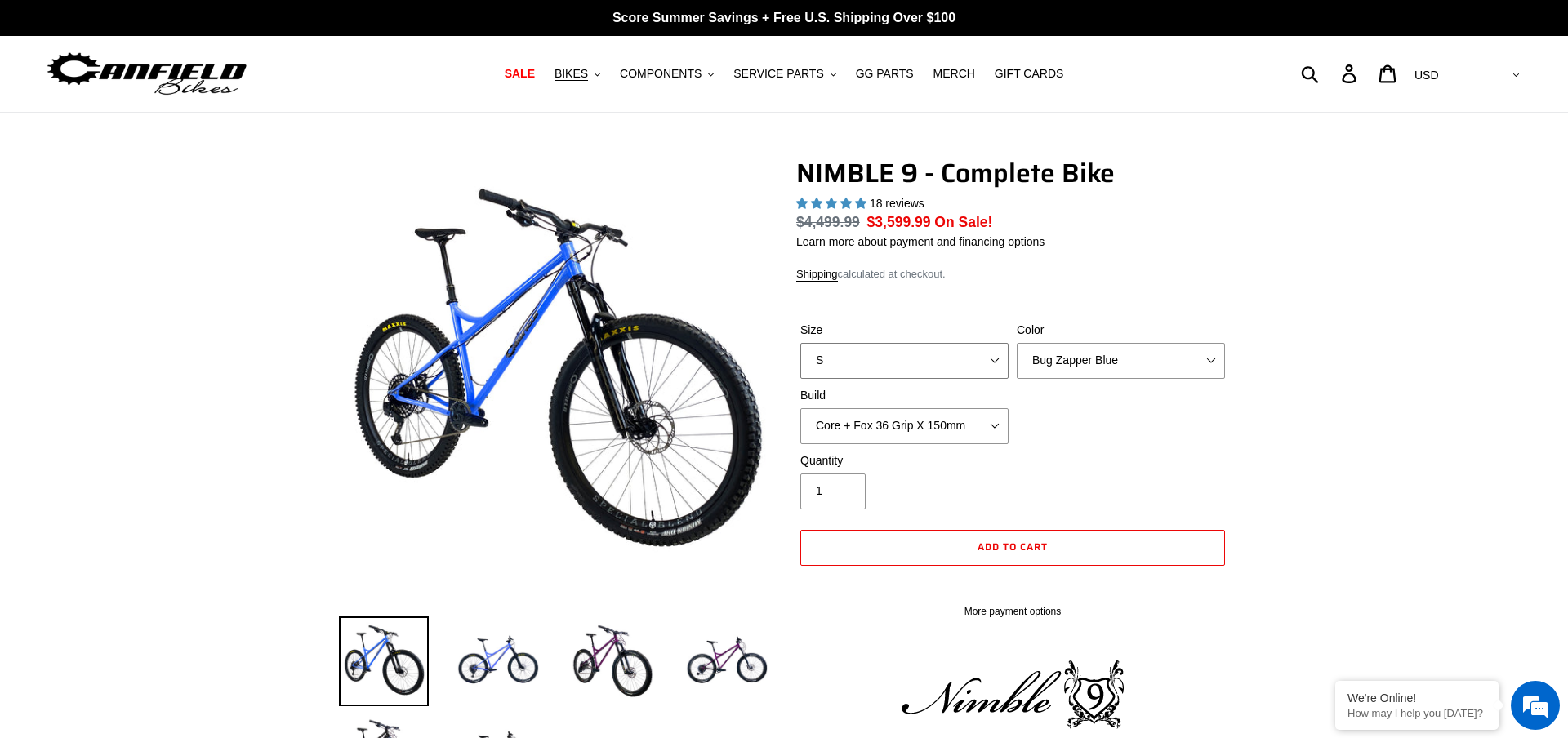
select select "highest-rating"
select select "L"
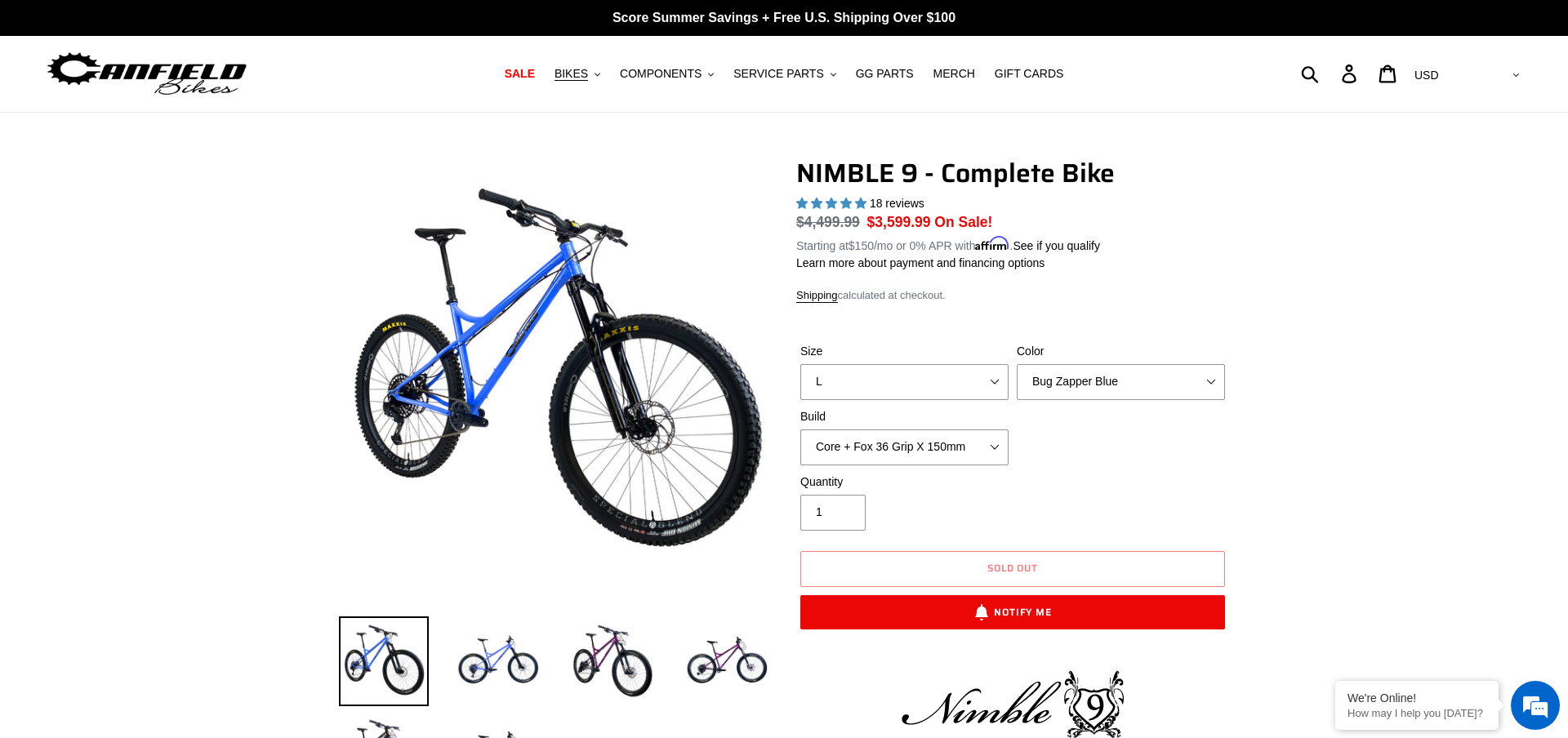
click at [1108, 359] on div "Color Bug Zapper Blue Purple Haze - Sold Out Galaxy Black" at bounding box center [1121, 372] width 217 height 57
select select "Galaxy Black"
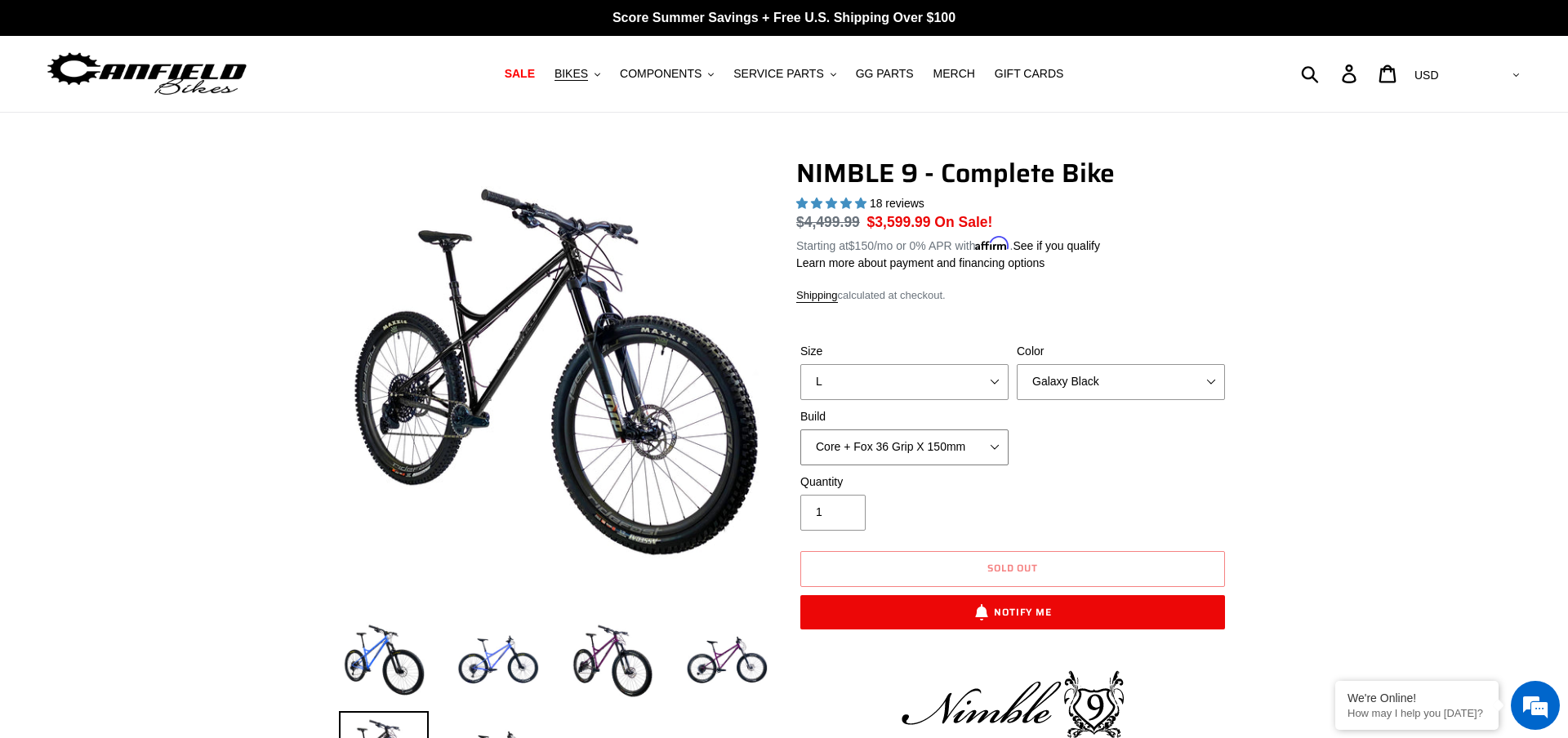
select select "Pro + Fox 36 Grip X 150mm"
click at [1012, 483] on div "Quantity 1" at bounding box center [905, 503] width 217 height 57
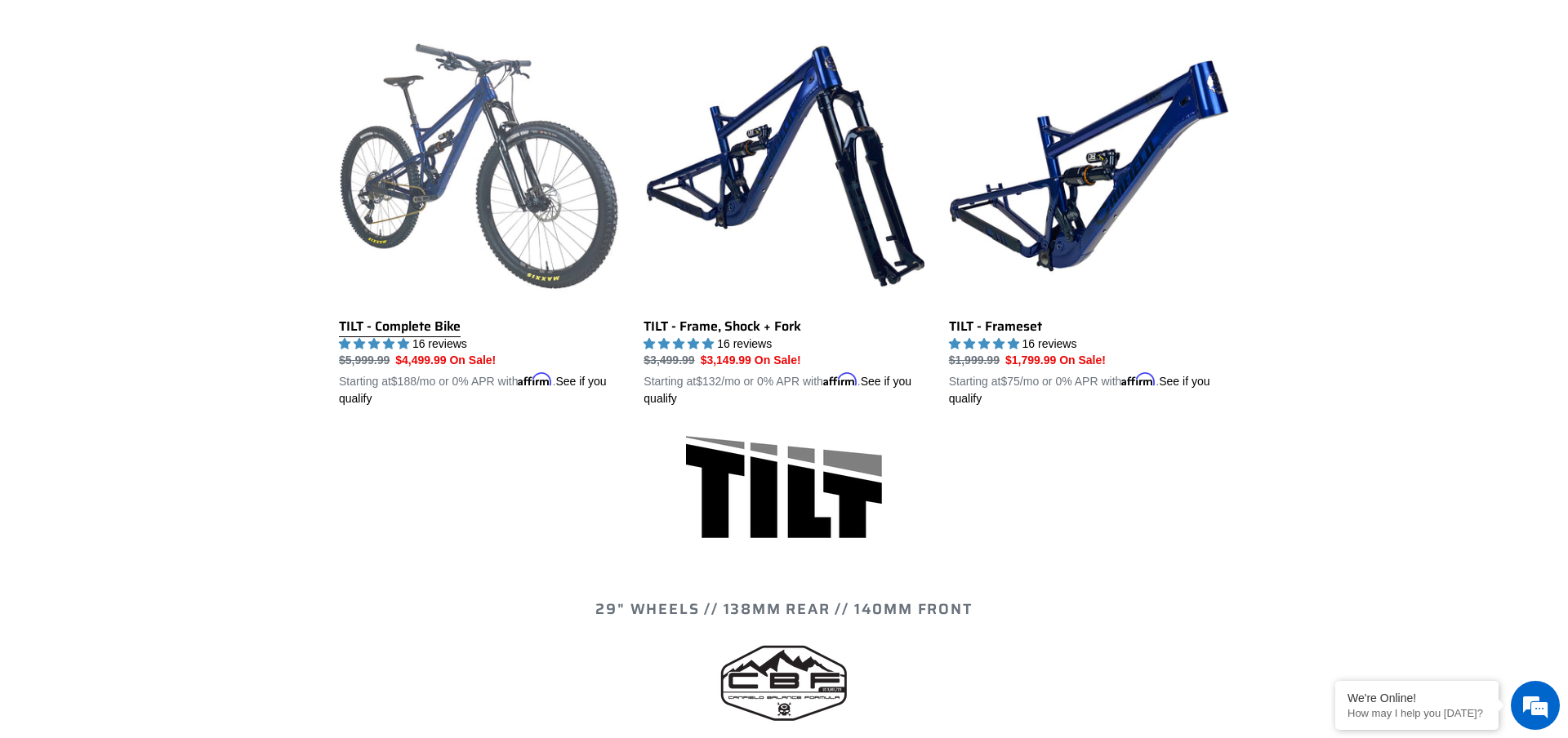
scroll to position [470, 0]
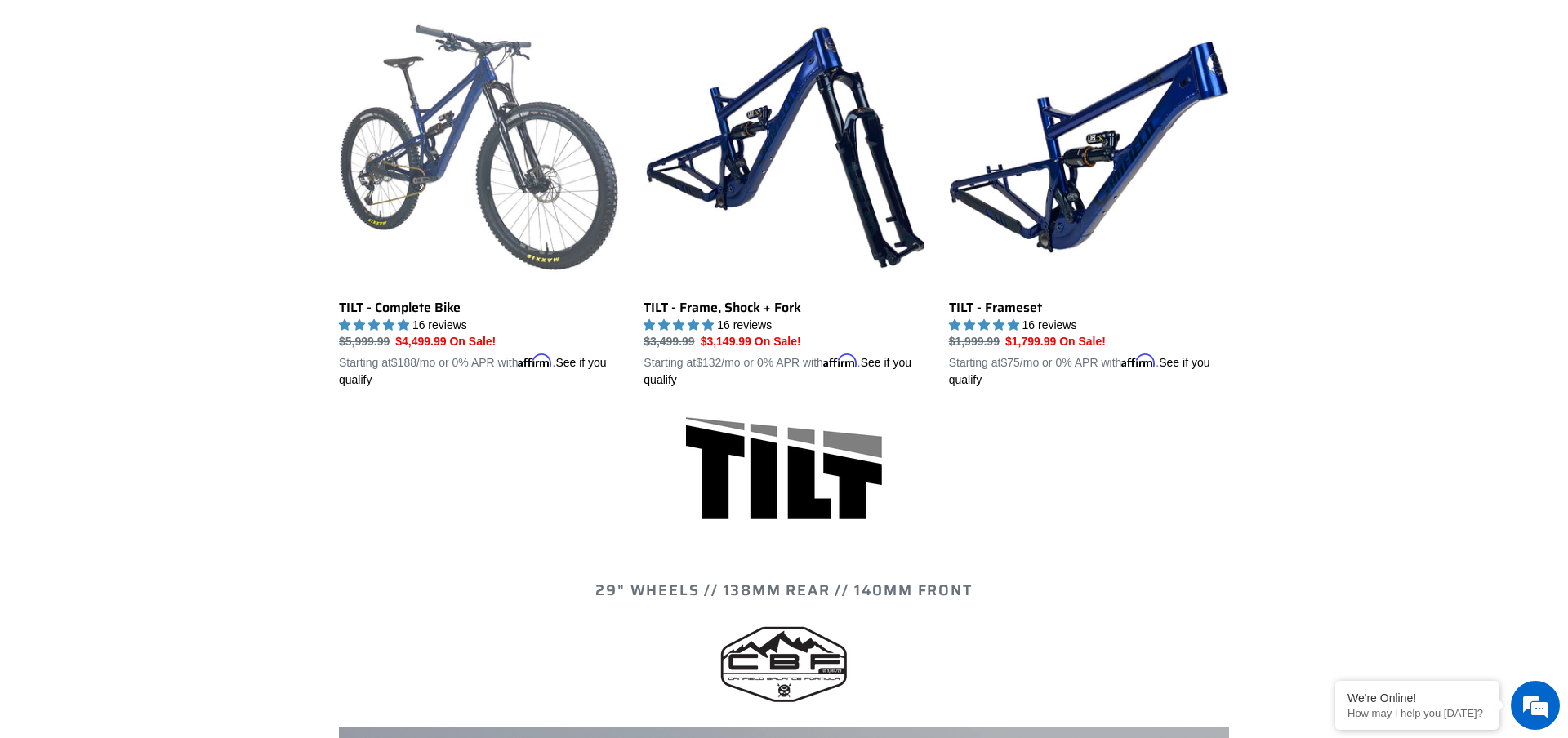
click at [520, 209] on link "TILT - Complete Bike" at bounding box center [478, 198] width 280 height 382
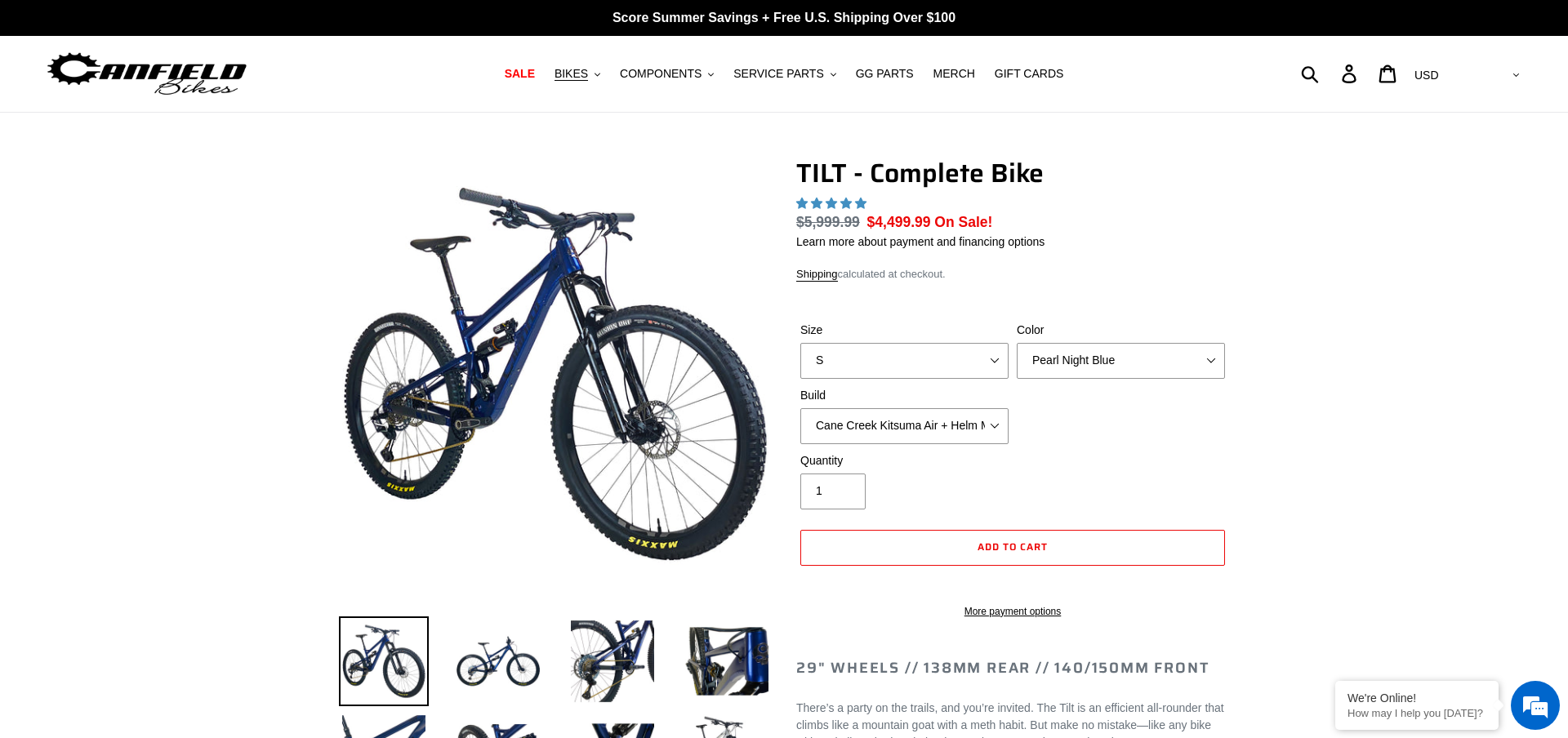
click at [925, 359] on select "S M L" at bounding box center [905, 361] width 208 height 36
select select "L"
select select "highest-rating"
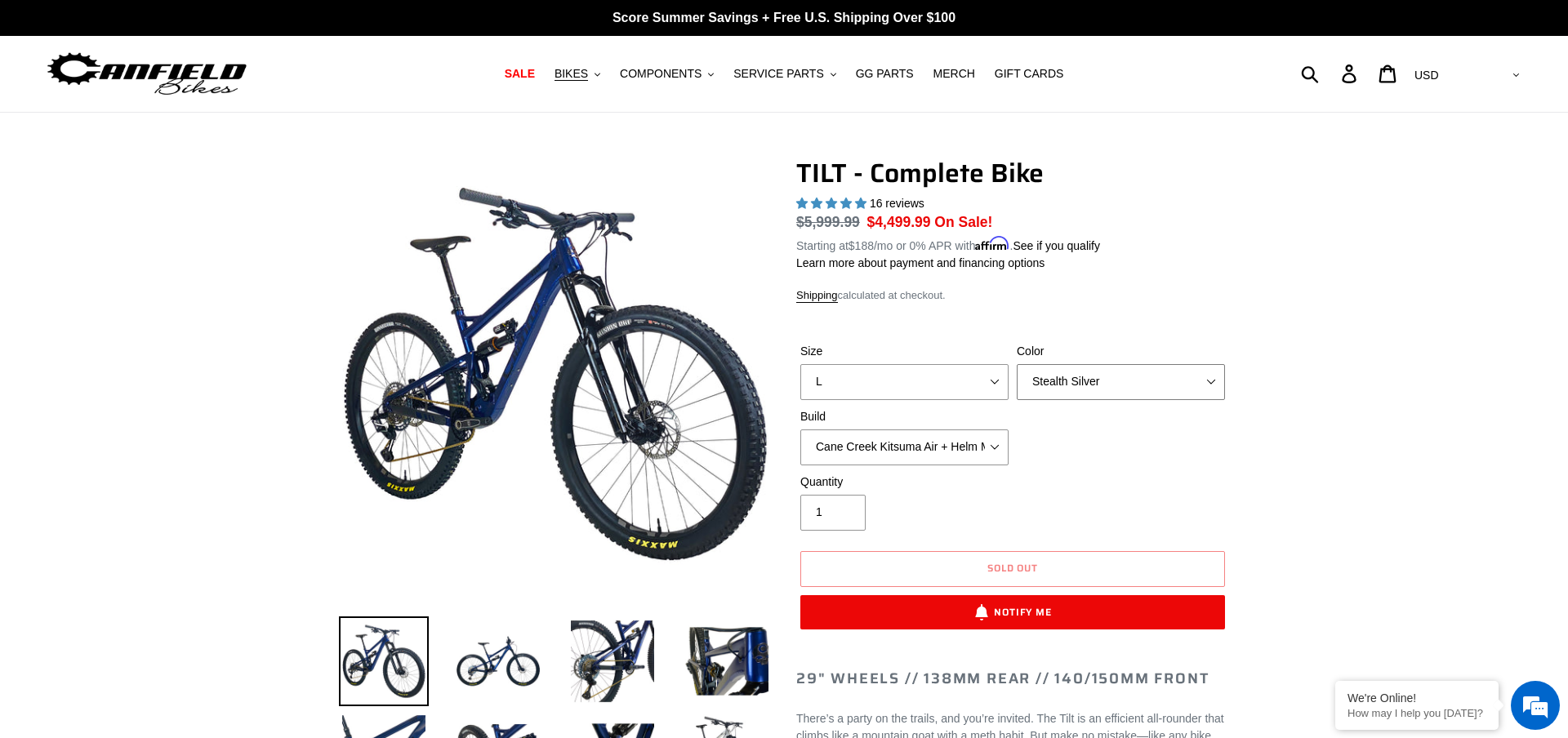
select select "Raw"
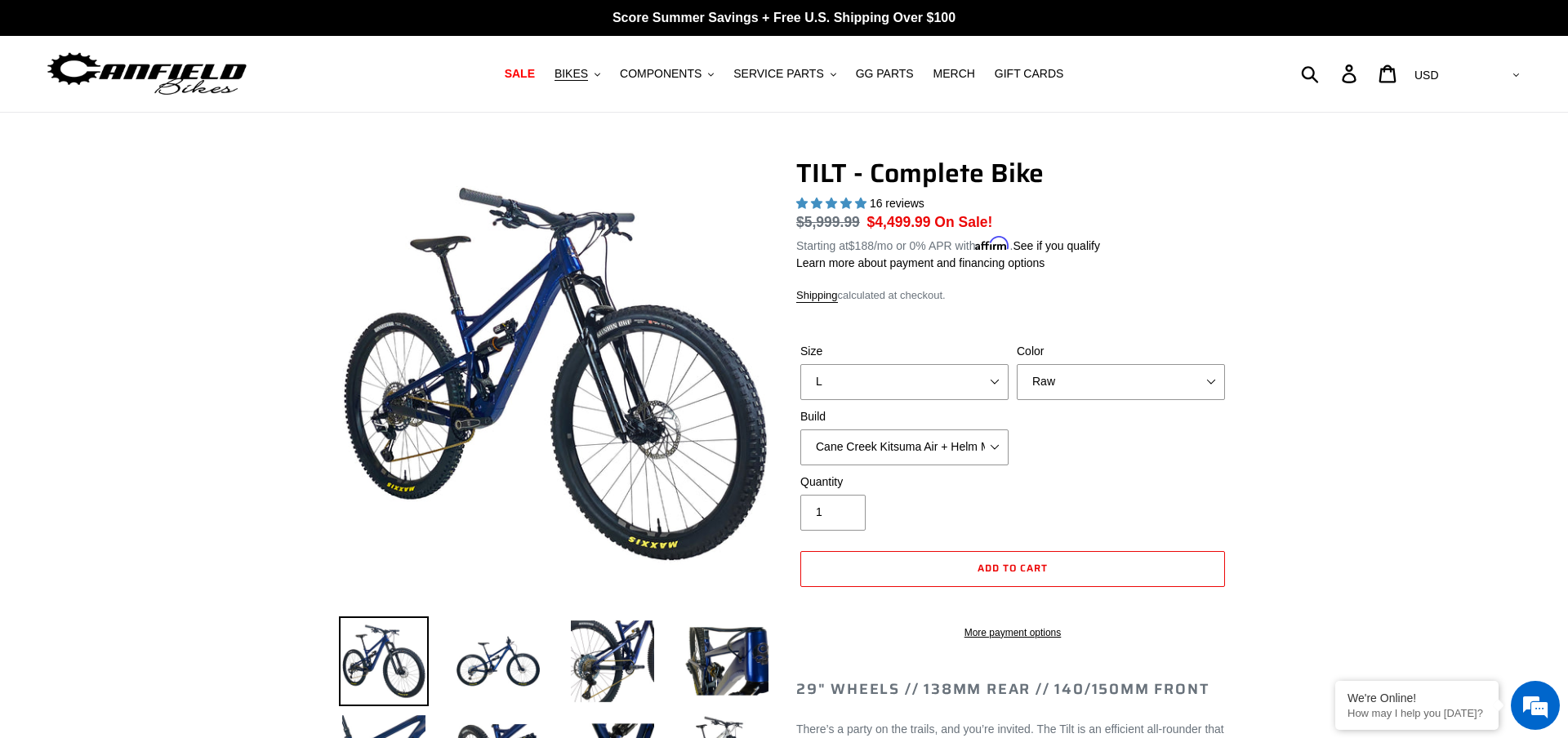
click at [1096, 432] on div "Size S M L Color Pearl Night Blue Stealth Silver Raw Build Cane Creek Kitsuma A…" at bounding box center [1013, 409] width 433 height 131
click at [1170, 520] on div "Quantity 1" at bounding box center [1013, 507] width 433 height 65
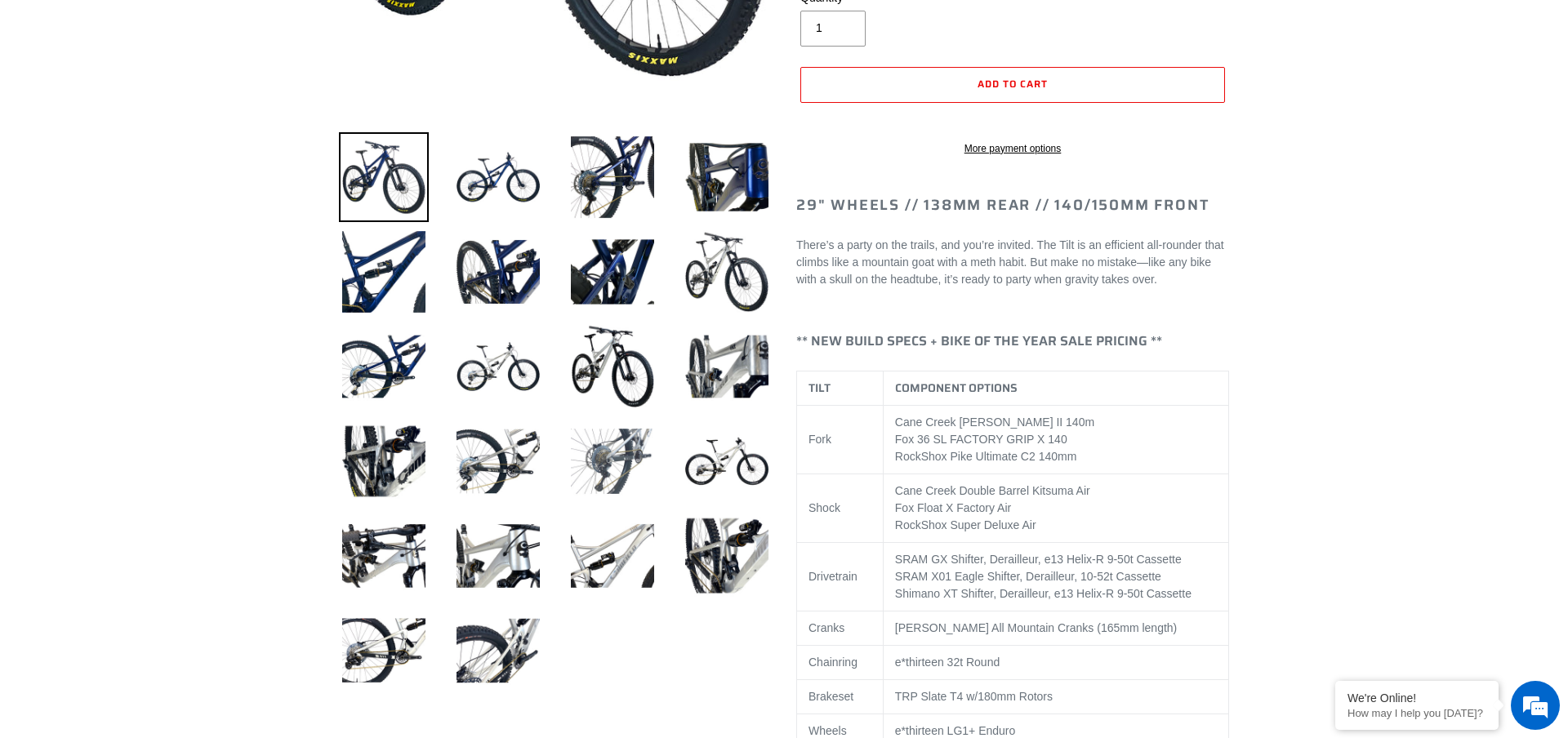
scroll to position [489, 0]
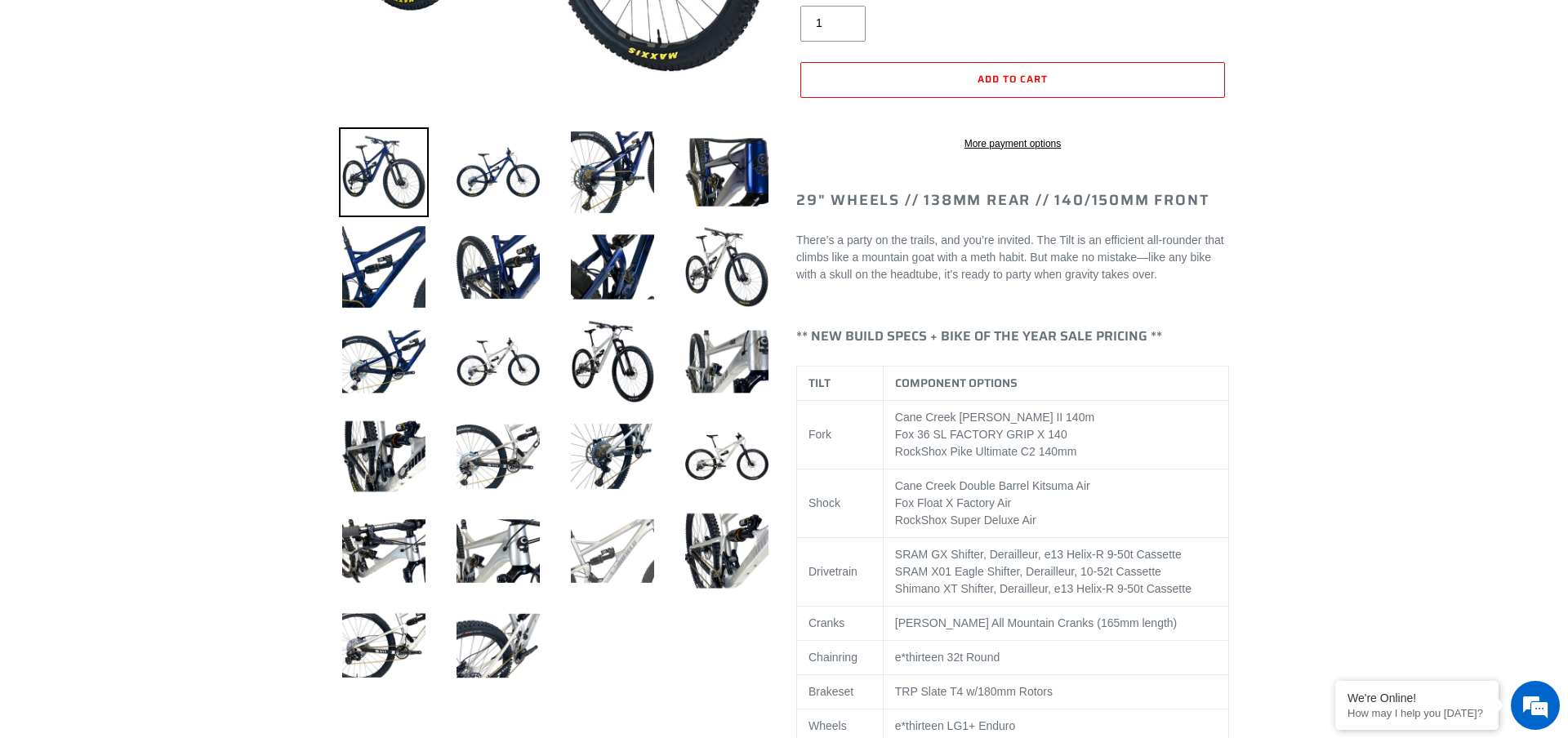
click at [629, 545] on img at bounding box center [612, 551] width 90 height 90
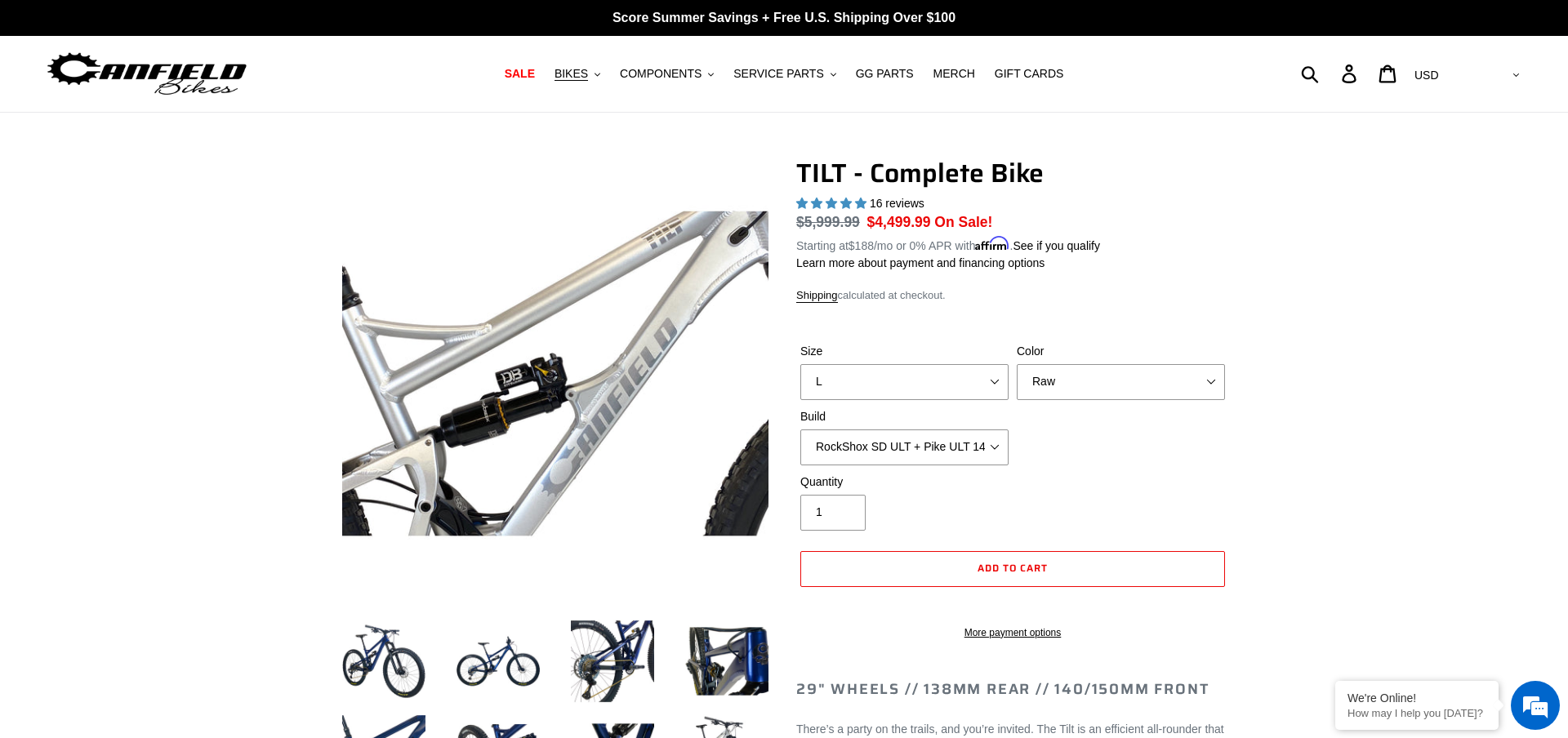
scroll to position [0, 0]
click at [1118, 474] on div "Quantity 1" at bounding box center [1013, 507] width 433 height 65
click at [1038, 488] on div "Quantity 1" at bounding box center [1013, 507] width 433 height 65
select select "RockShox SD ULT + Pike ULT 140 + SRAM XO"
click at [1066, 474] on div "Quantity 1" at bounding box center [1013, 507] width 433 height 65
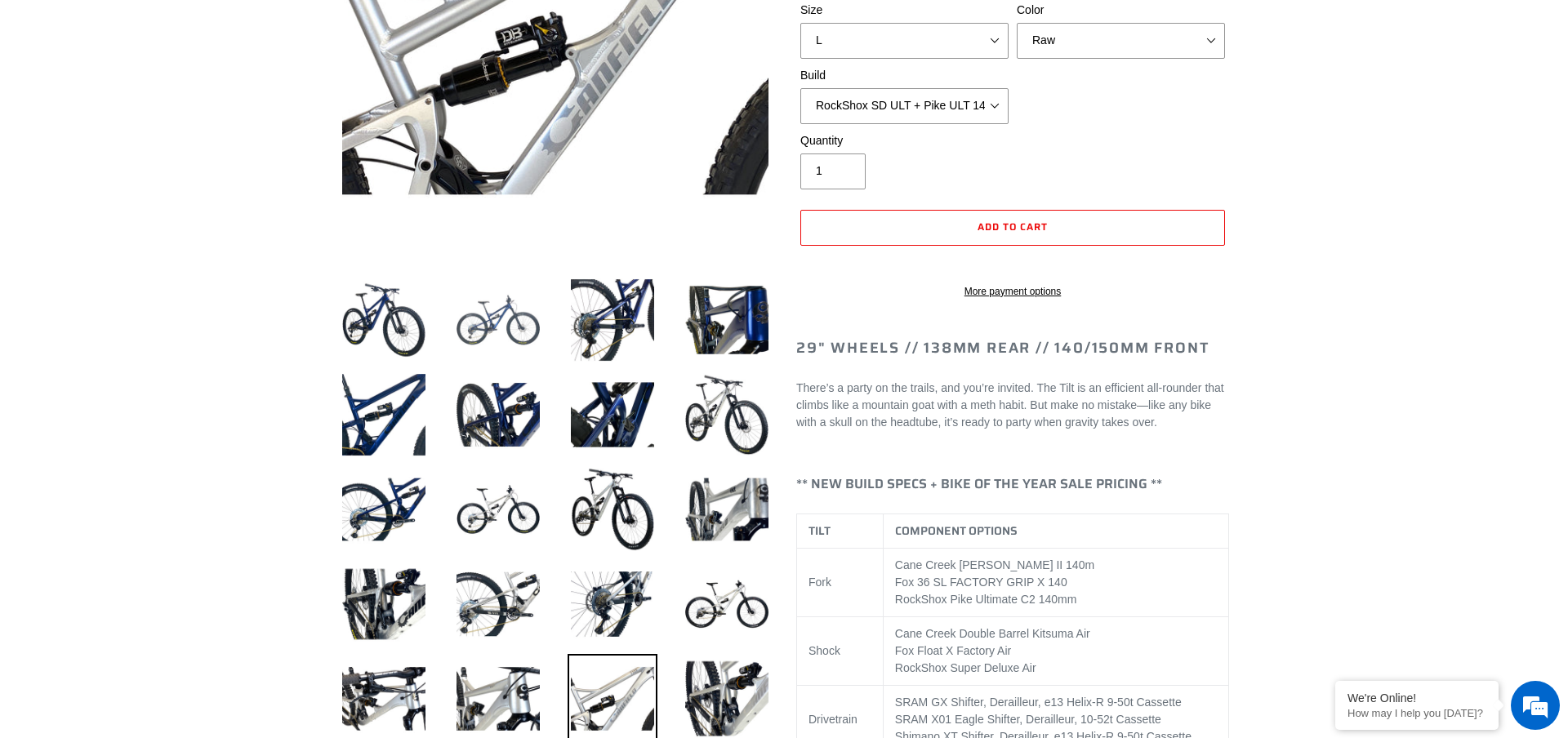
scroll to position [345, 0]
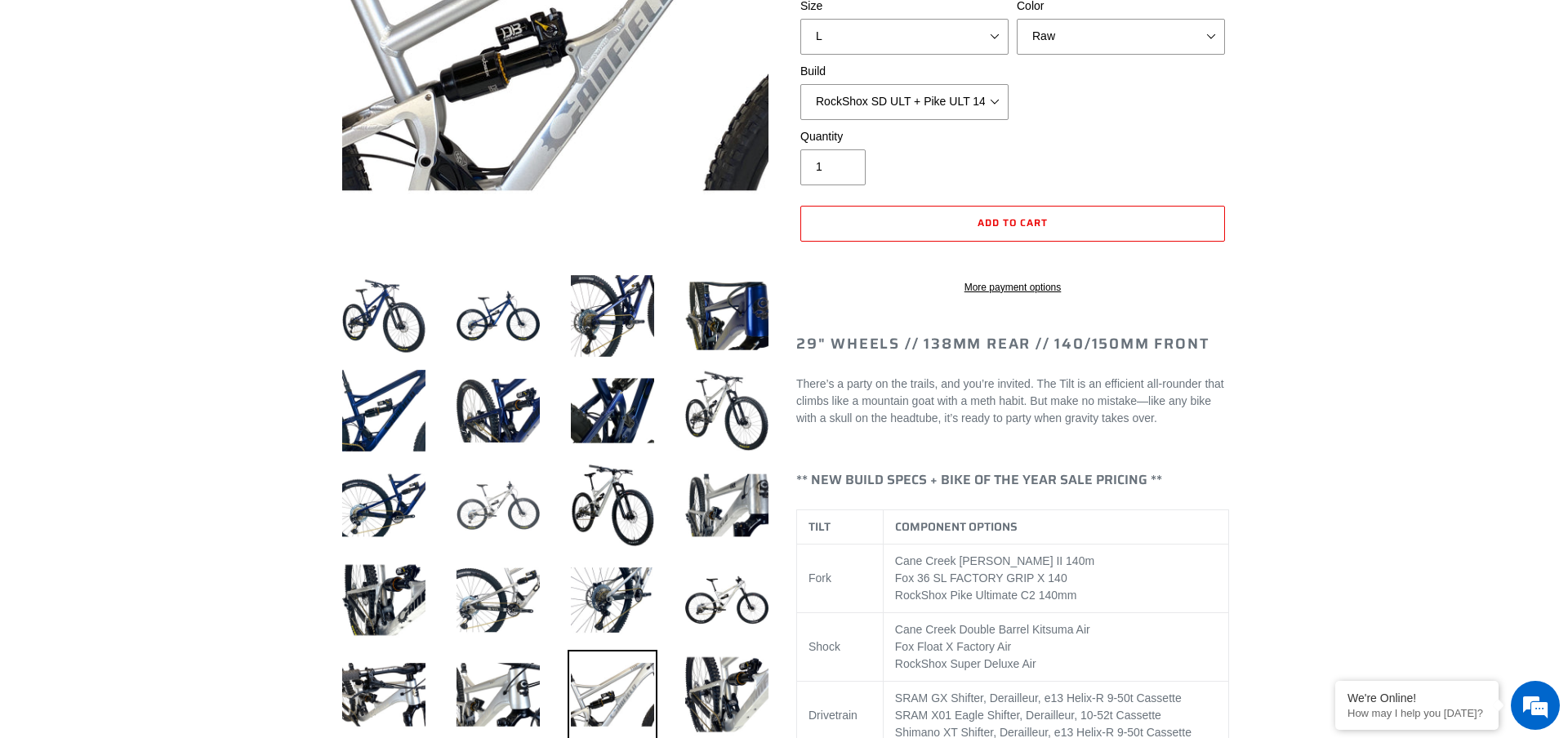
click at [502, 517] on img at bounding box center [498, 505] width 90 height 90
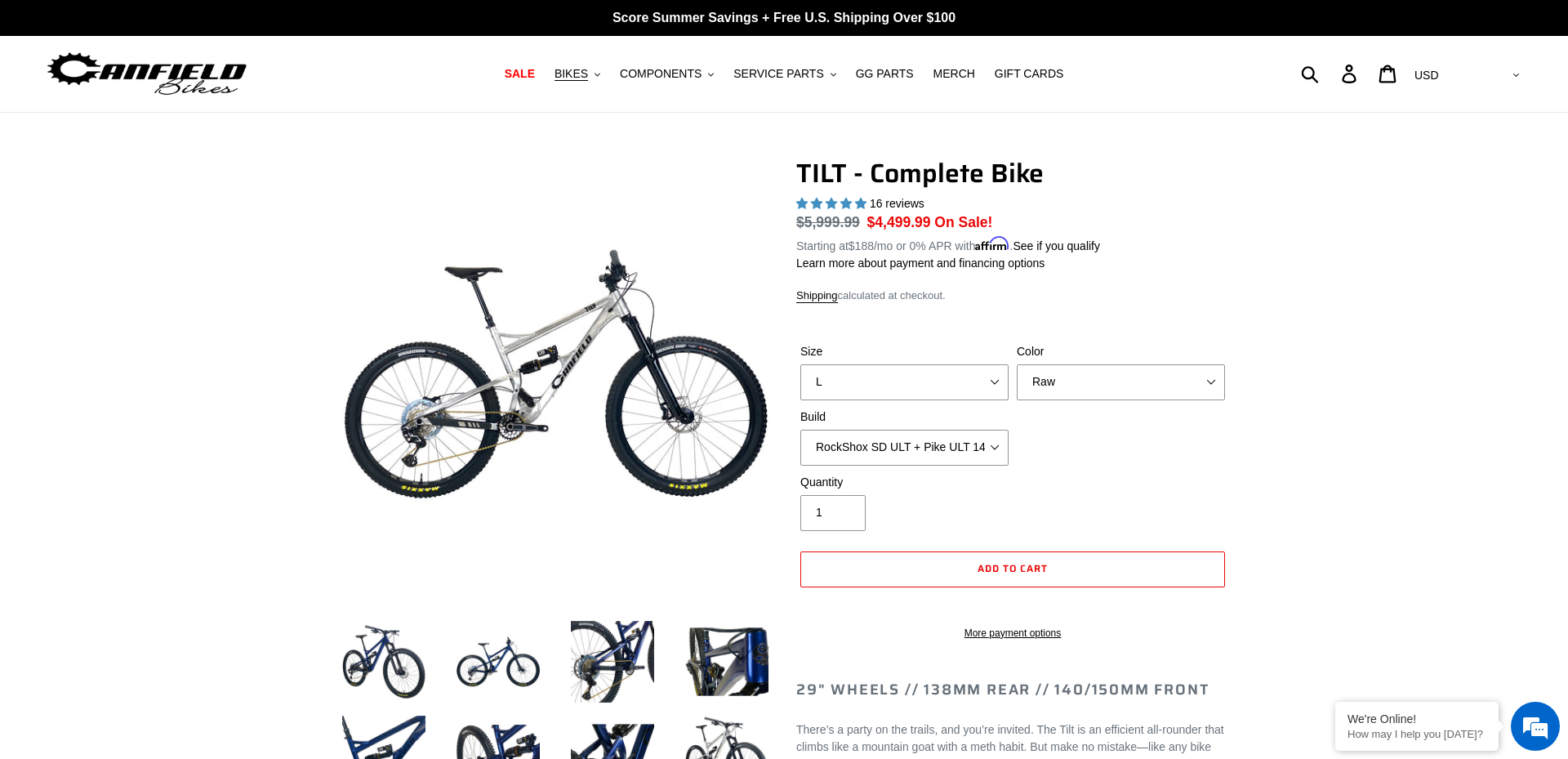
scroll to position [0, 0]
click at [586, 72] on span "BIKES" at bounding box center [571, 74] width 34 height 14
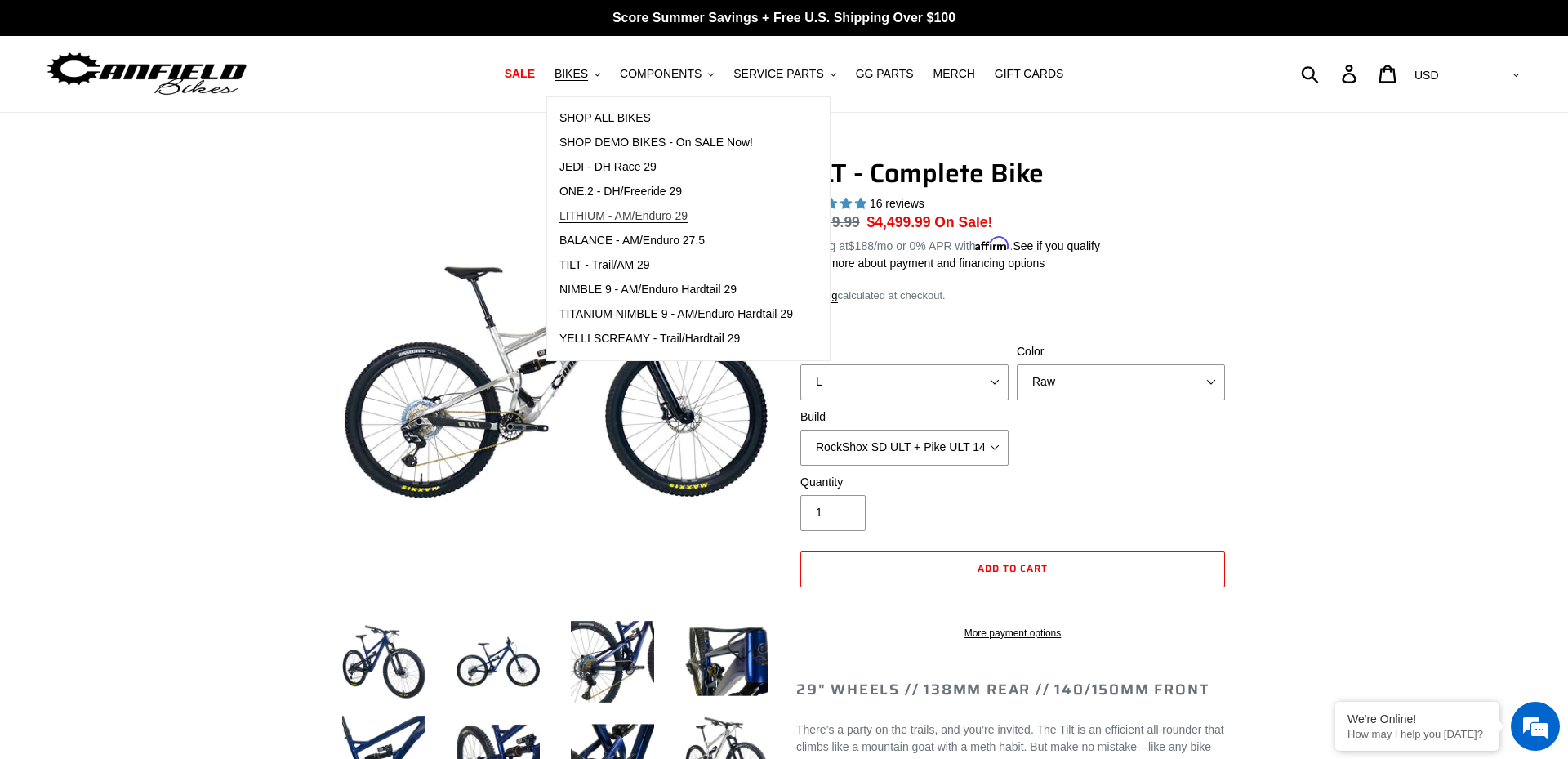
click at [600, 214] on span "LITHIUM - AM/Enduro 29" at bounding box center [624, 216] width 129 height 14
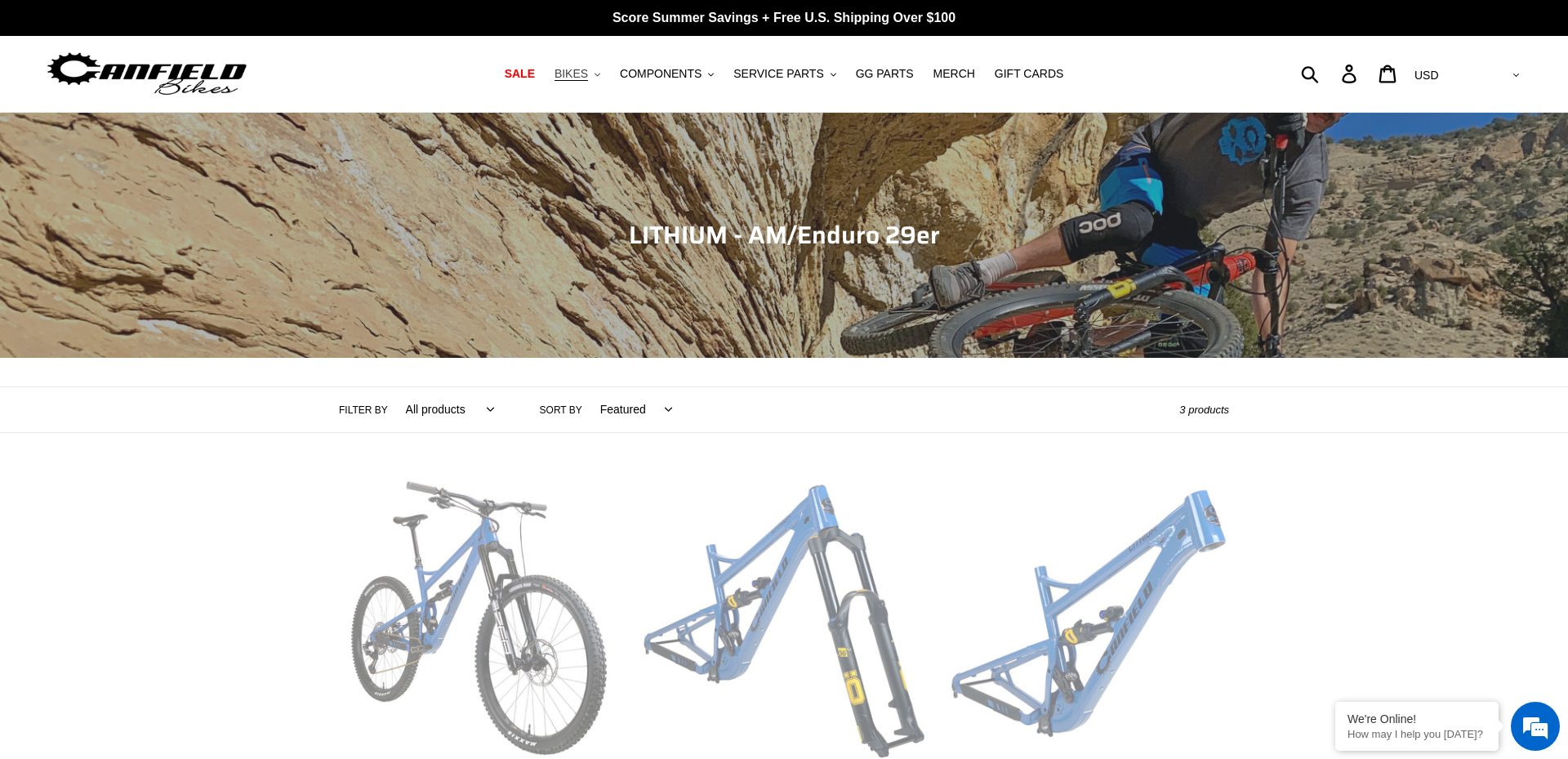
click at [588, 76] on span "BIKES" at bounding box center [571, 74] width 34 height 14
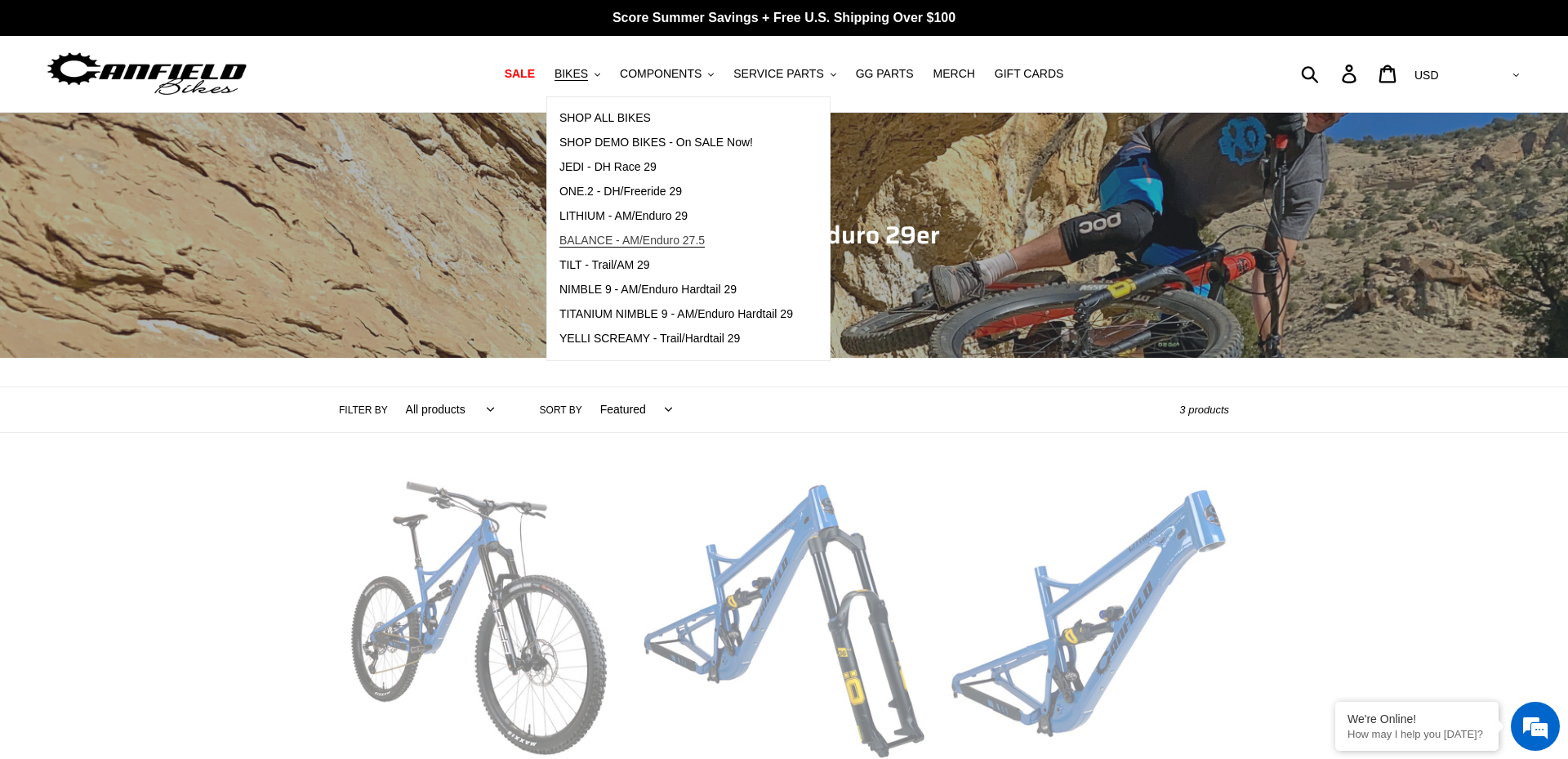
click at [586, 237] on span "BALANCE - AM/Enduro 27.5" at bounding box center [632, 240] width 146 height 14
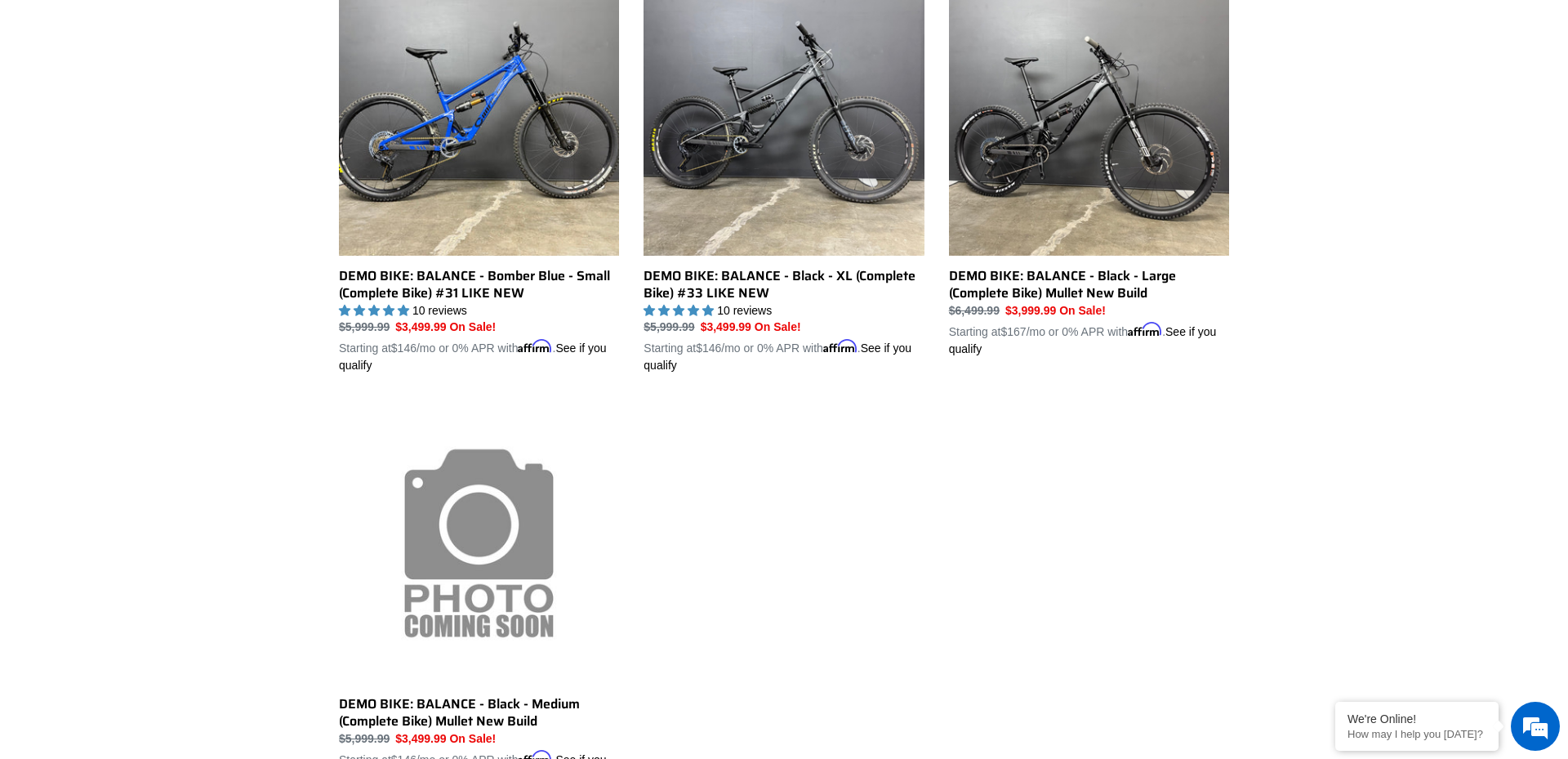
scroll to position [904, 0]
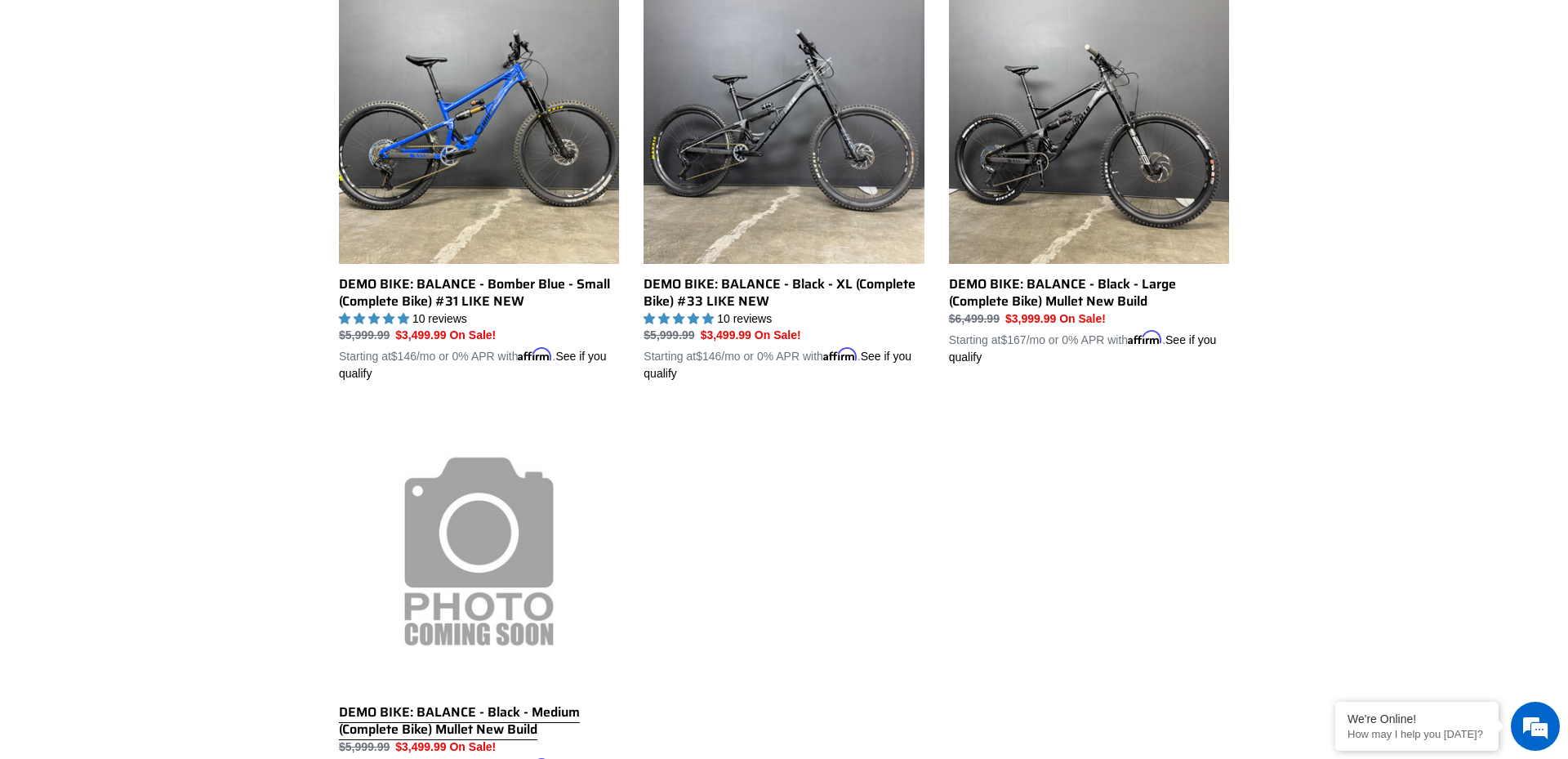
click at [465, 546] on link "DEMO BIKE: BALANCE - Black - Medium (Complete Bike) Mullet New Build" at bounding box center [478, 602] width 280 height 382
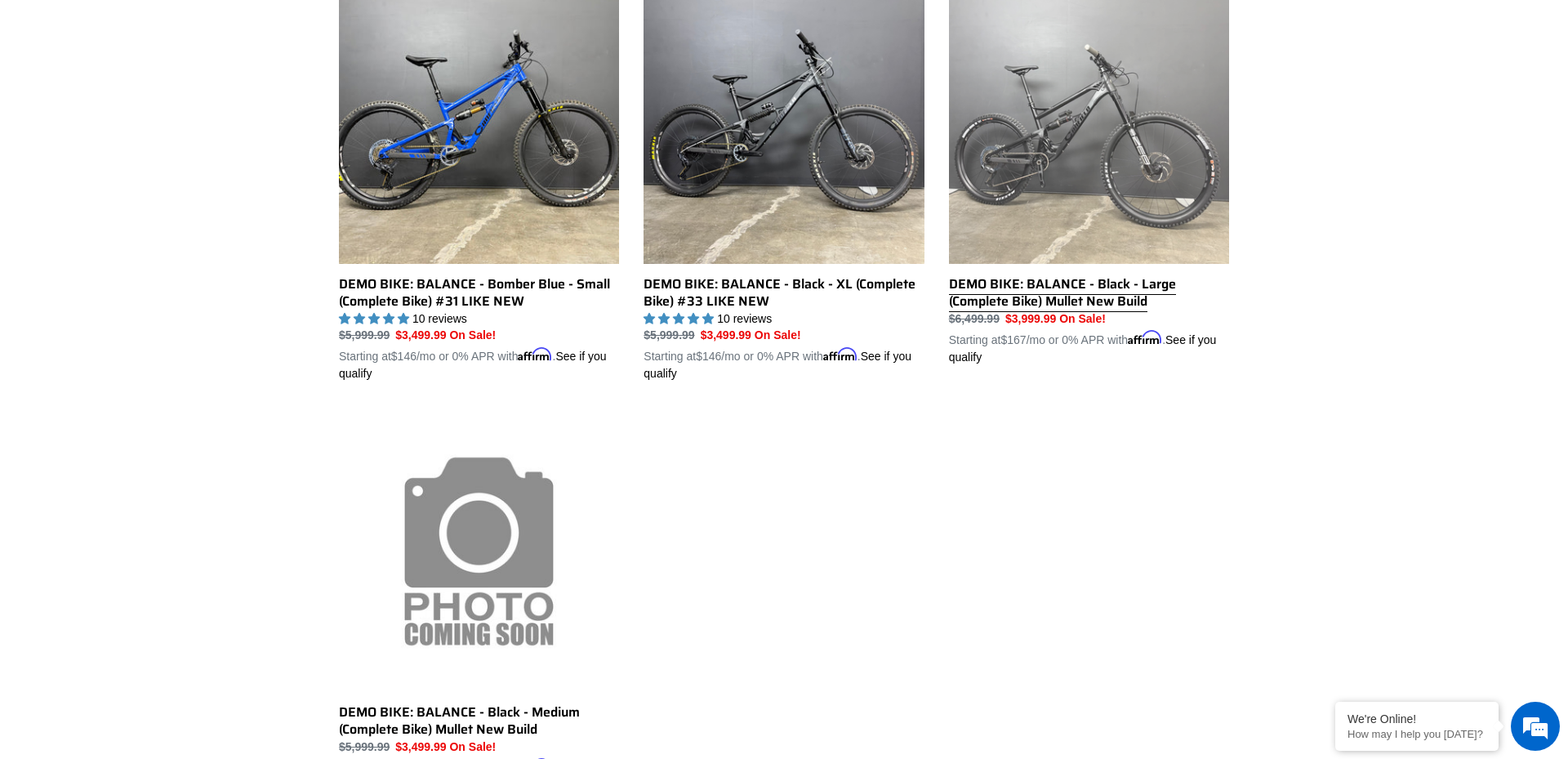
click at [1103, 123] on link "DEMO BIKE: BALANCE - Black - Large (Complete Bike) Mullet New Build" at bounding box center [1089, 174] width 280 height 382
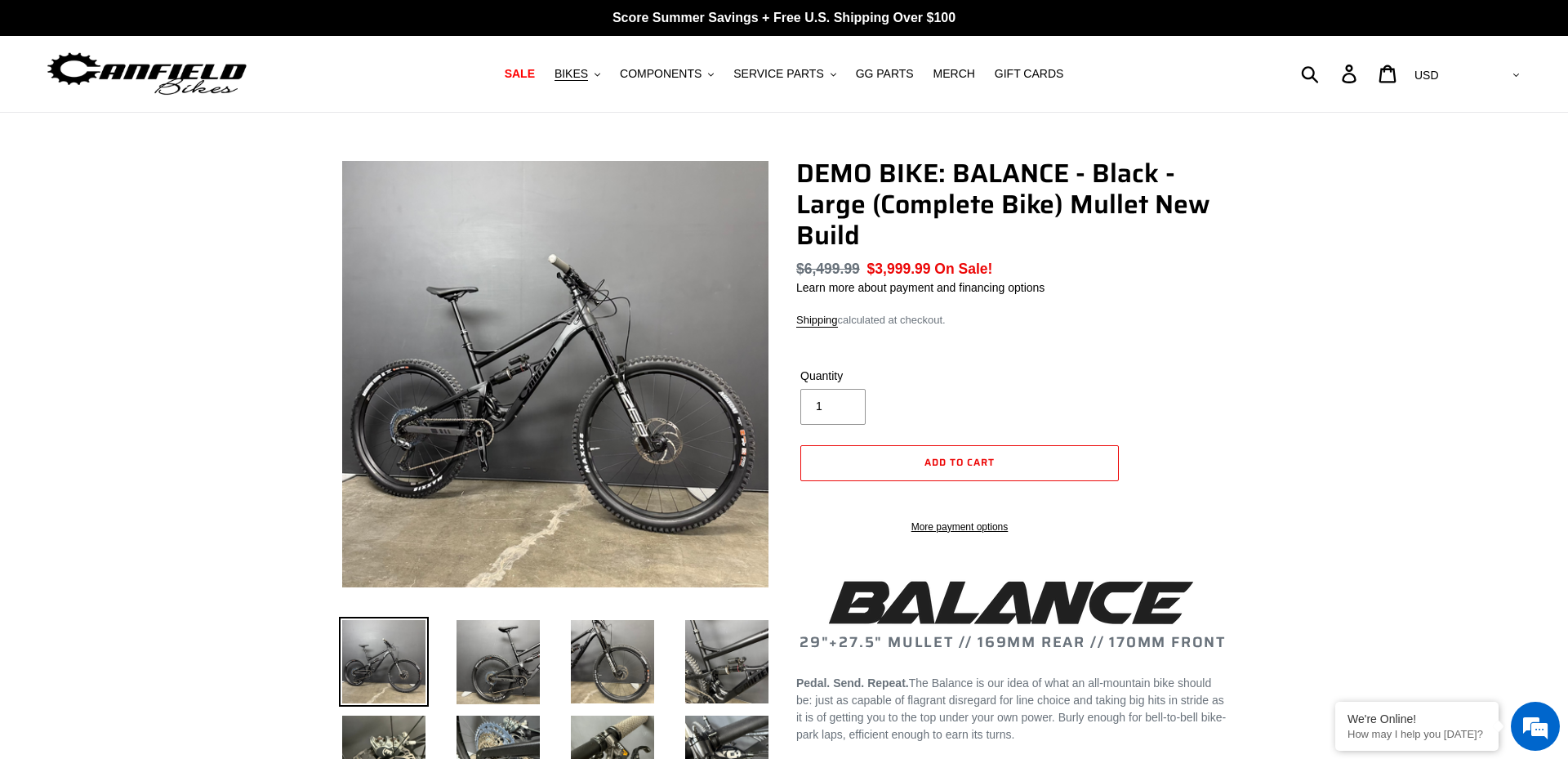
click at [549, 359] on img at bounding box center [571, 418] width 1633 height 1633
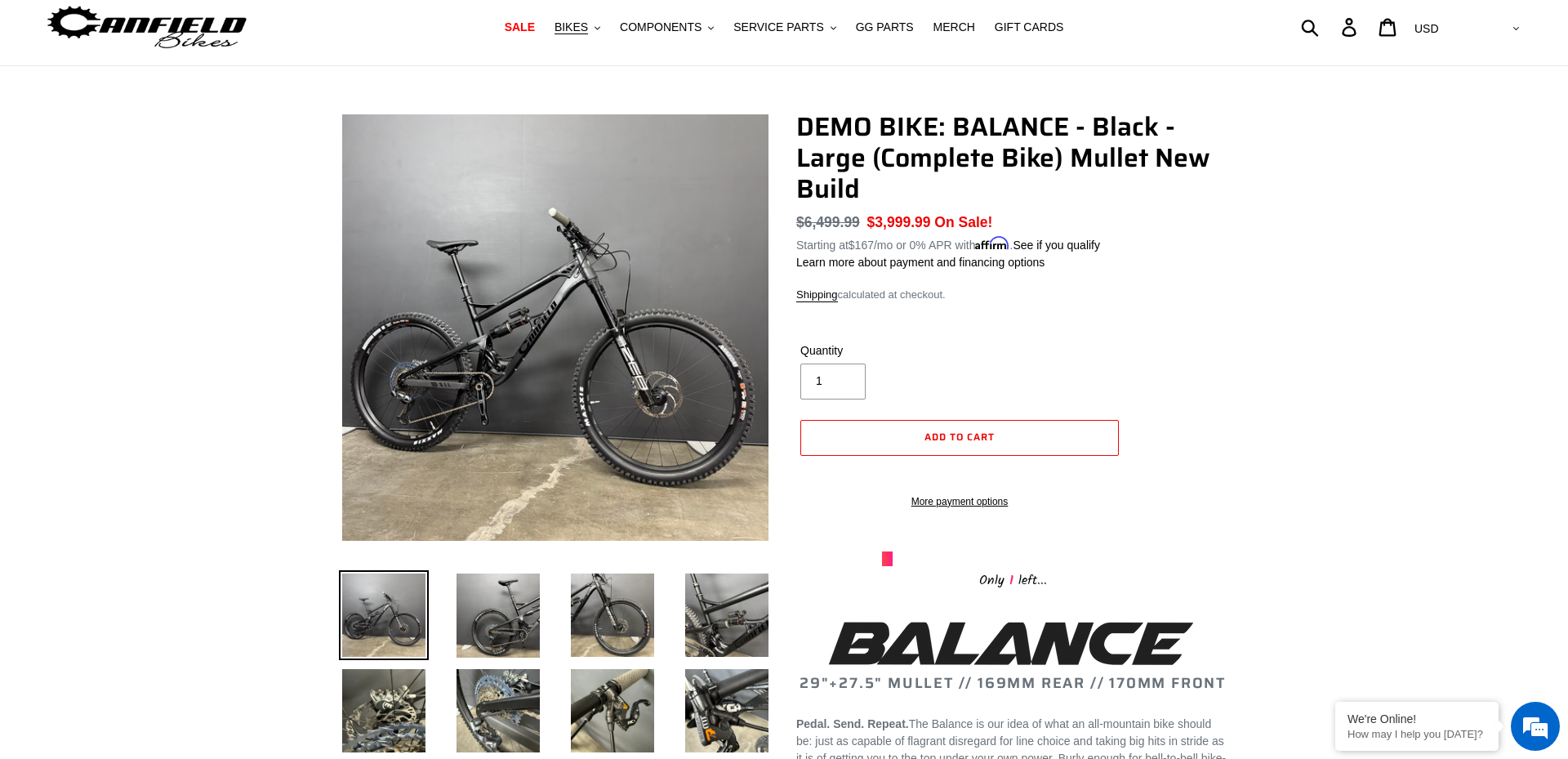
scroll to position [59, 0]
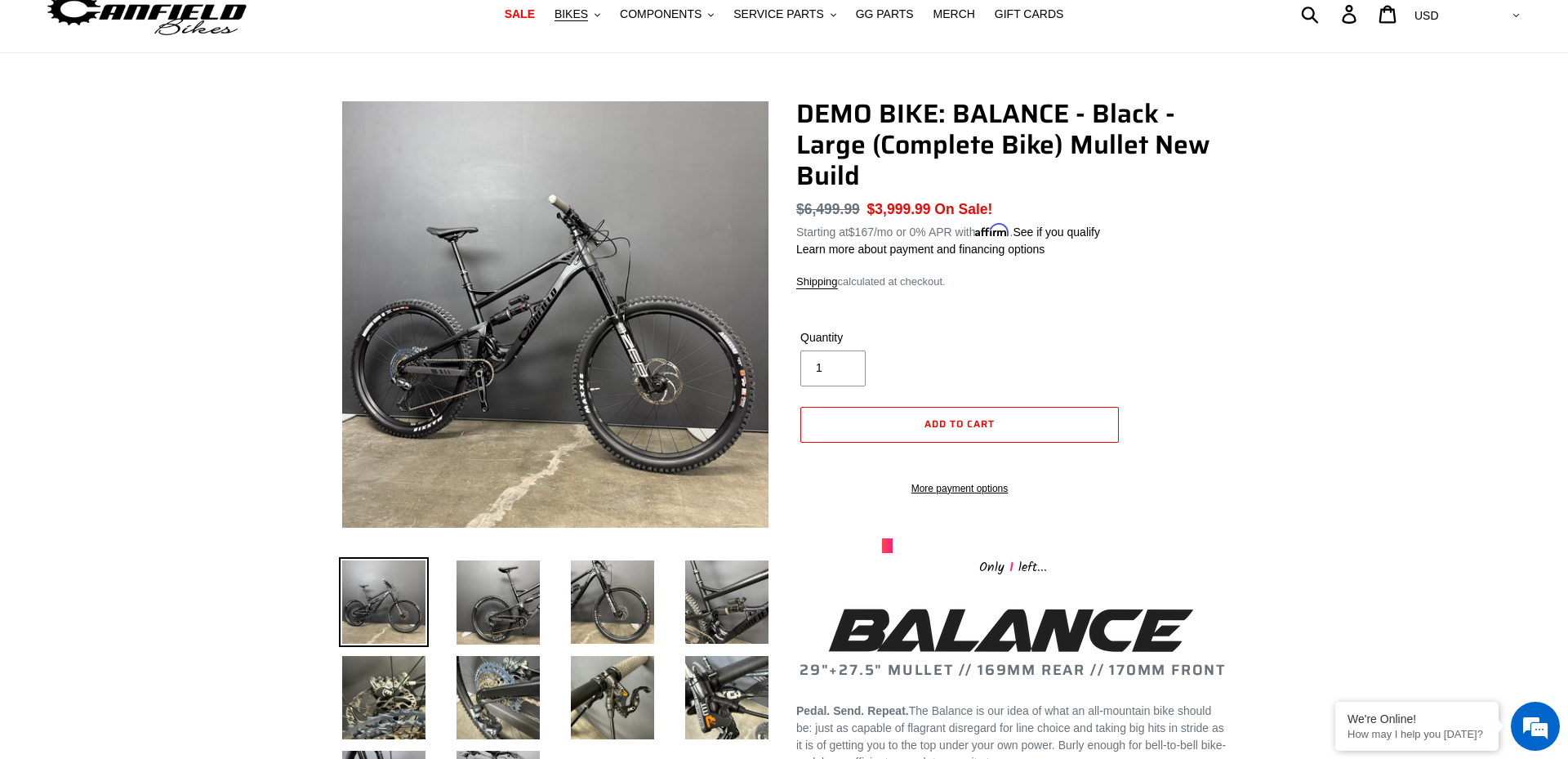
click at [531, 361] on img at bounding box center [623, 190] width 1633 height 1633
